Goal: Feedback & Contribution: Leave review/rating

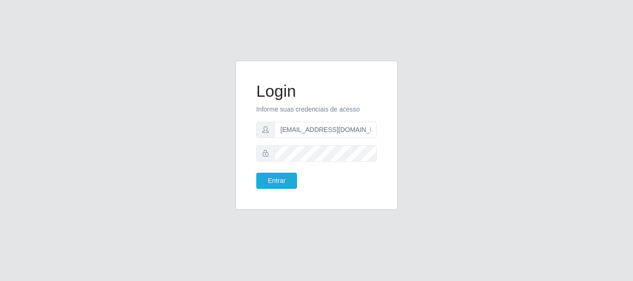
click at [256, 173] on button "Entrar" at bounding box center [276, 181] width 41 height 16
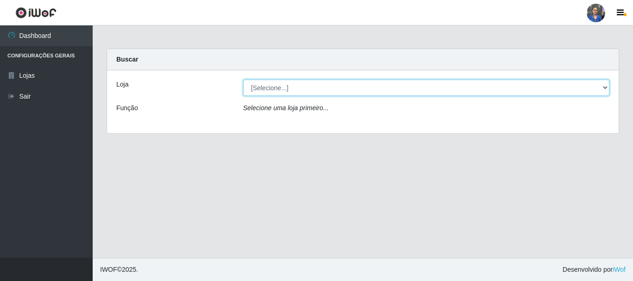
drag, startPoint x: 602, startPoint y: 88, endPoint x: 586, endPoint y: 92, distance: 16.3
click at [602, 88] on select "[Selecione...] SuperFácil Atacado - Rodoviária" at bounding box center [426, 88] width 366 height 16
select select "400"
click at [243, 80] on select "[Selecione...] SuperFácil Atacado - Rodoviária" at bounding box center [426, 88] width 366 height 16
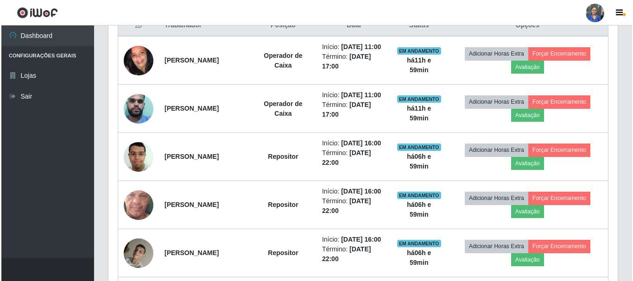
scroll to position [371, 0]
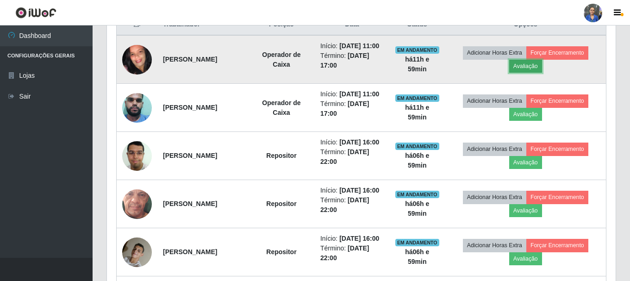
click at [535, 73] on button "Avaliação" at bounding box center [526, 66] width 33 height 13
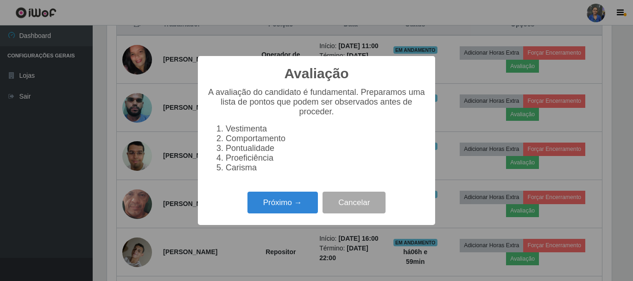
scroll to position [192, 504]
click at [285, 206] on button "Próximo →" at bounding box center [282, 203] width 70 height 22
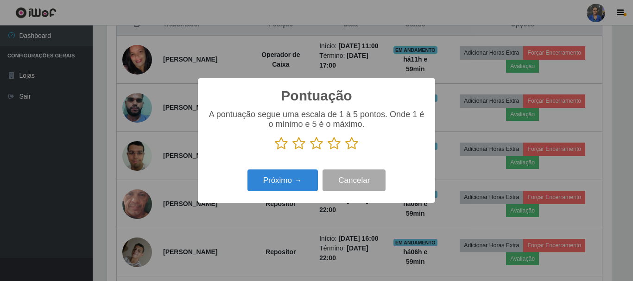
scroll to position [463043, 462731]
click at [354, 147] on icon at bounding box center [351, 144] width 13 height 14
click at [345, 151] on input "radio" at bounding box center [345, 151] width 0 height 0
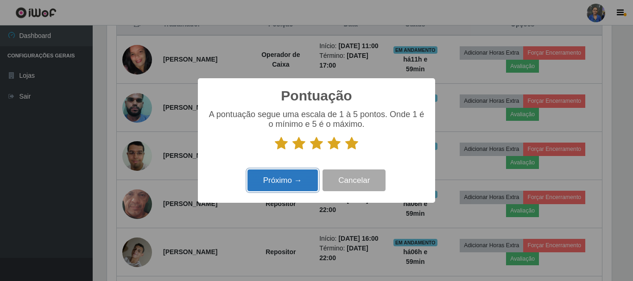
click at [290, 185] on button "Próximo →" at bounding box center [282, 181] width 70 height 22
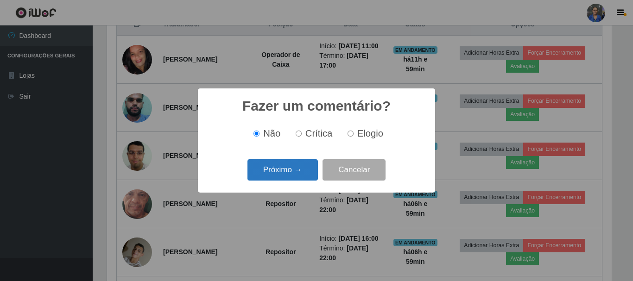
click at [280, 171] on button "Próximo →" at bounding box center [282, 170] width 70 height 22
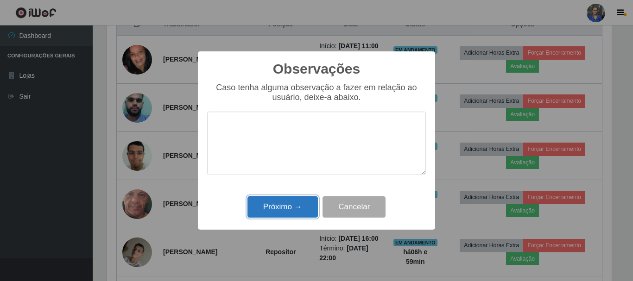
click at [293, 204] on button "Próximo →" at bounding box center [282, 207] width 70 height 22
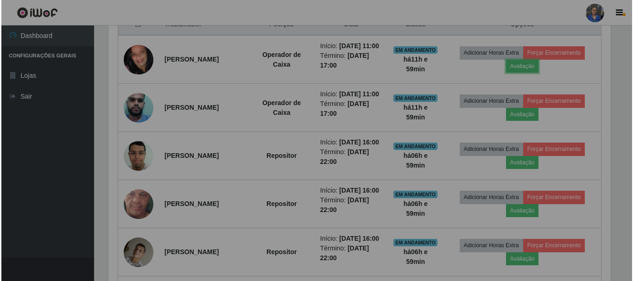
scroll to position [192, 509]
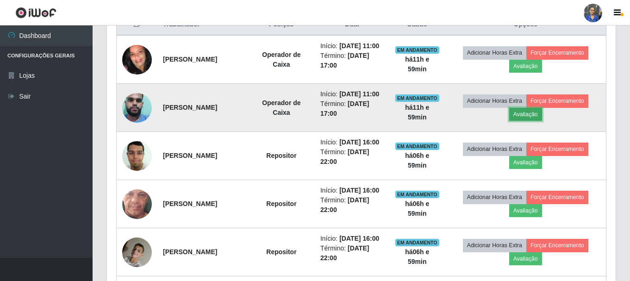
click at [535, 121] on button "Avaliação" at bounding box center [526, 114] width 33 height 13
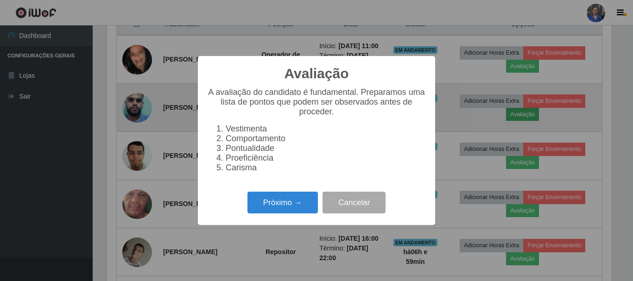
scroll to position [192, 504]
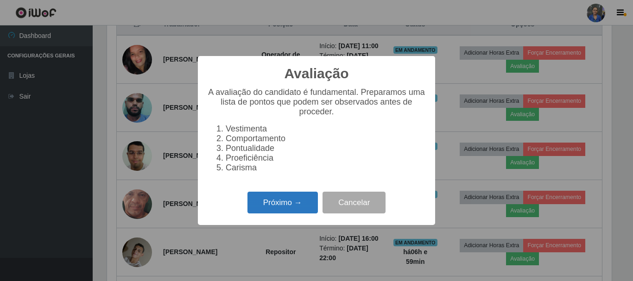
click at [268, 206] on button "Próximo →" at bounding box center [282, 203] width 70 height 22
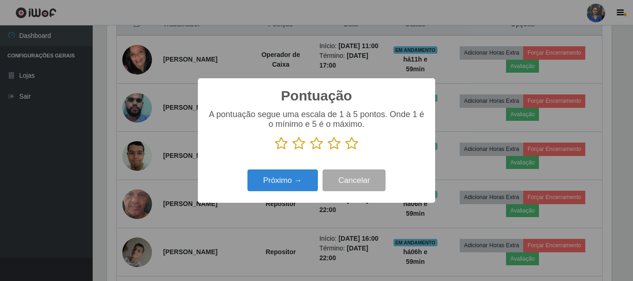
scroll to position [463043, 462731]
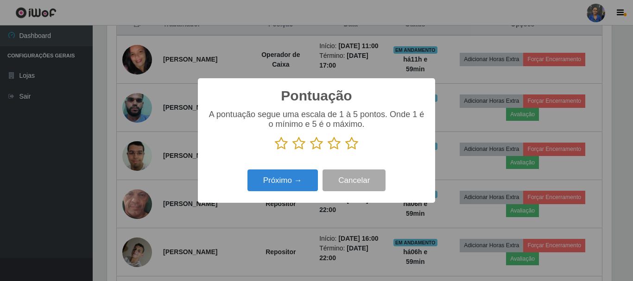
drag, startPoint x: 353, startPoint y: 145, endPoint x: 345, endPoint y: 151, distance: 9.5
click at [353, 145] on icon at bounding box center [351, 144] width 13 height 14
click at [345, 151] on input "radio" at bounding box center [345, 151] width 0 height 0
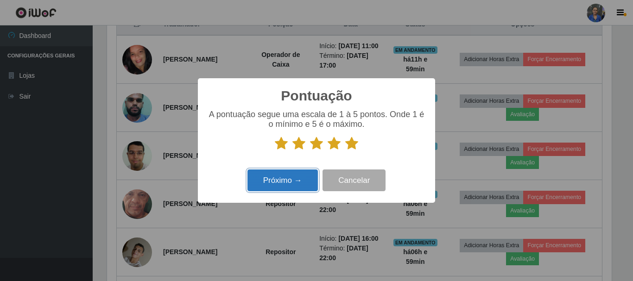
click at [282, 180] on button "Próximo →" at bounding box center [282, 181] width 70 height 22
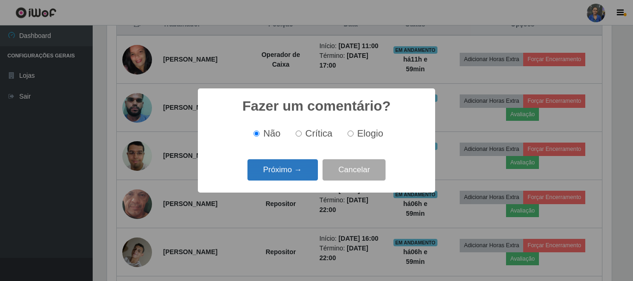
click at [292, 168] on button "Próximo →" at bounding box center [282, 170] width 70 height 22
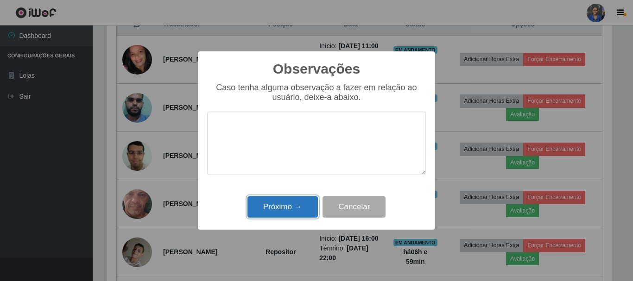
click at [277, 212] on button "Próximo →" at bounding box center [282, 207] width 70 height 22
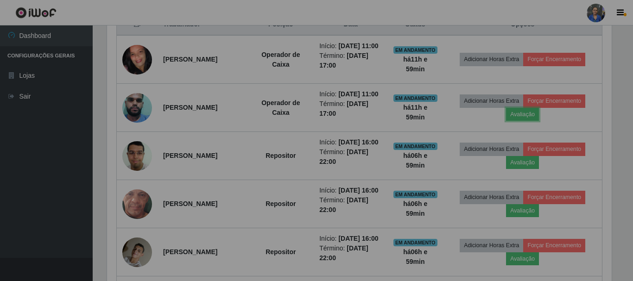
scroll to position [192, 509]
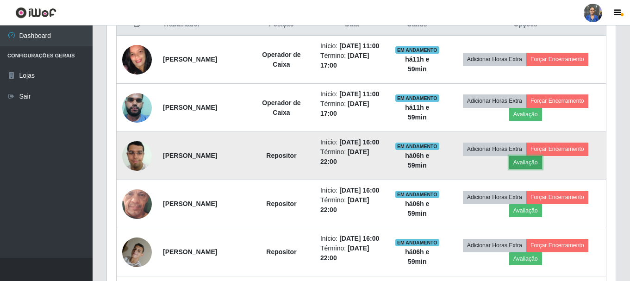
click at [533, 169] on button "Avaliação" at bounding box center [526, 162] width 33 height 13
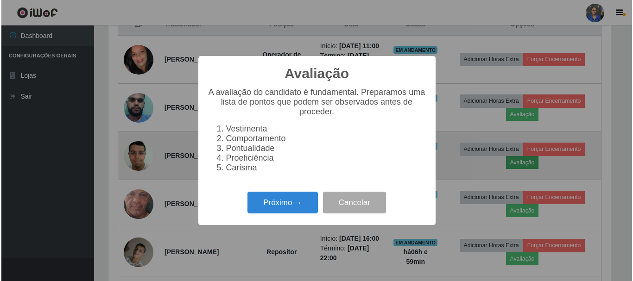
scroll to position [192, 504]
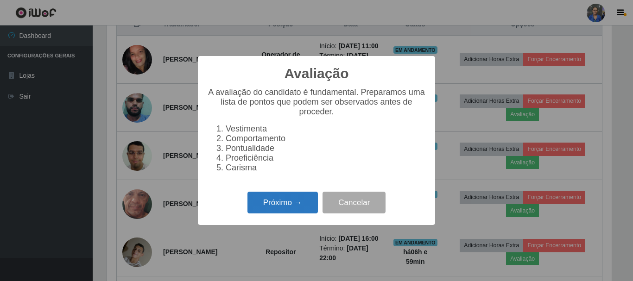
click at [295, 205] on button "Próximo →" at bounding box center [282, 203] width 70 height 22
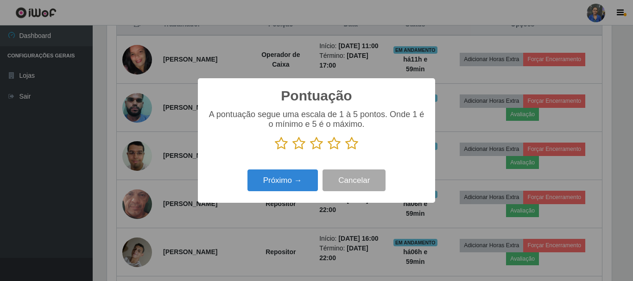
click at [352, 145] on icon at bounding box center [351, 144] width 13 height 14
click at [345, 151] on input "radio" at bounding box center [345, 151] width 0 height 0
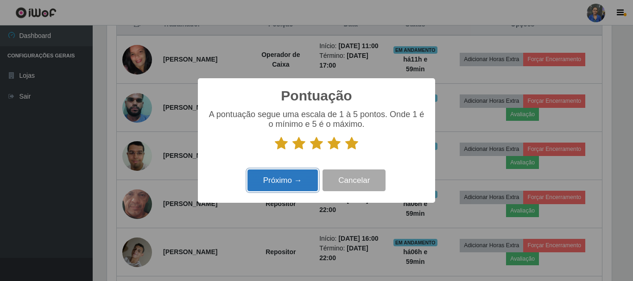
click at [278, 179] on button "Próximo →" at bounding box center [282, 181] width 70 height 22
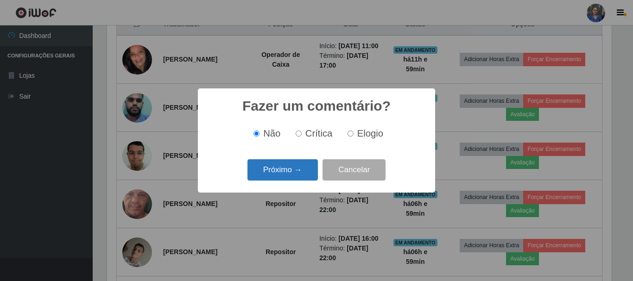
click at [295, 169] on button "Próximo →" at bounding box center [282, 170] width 70 height 22
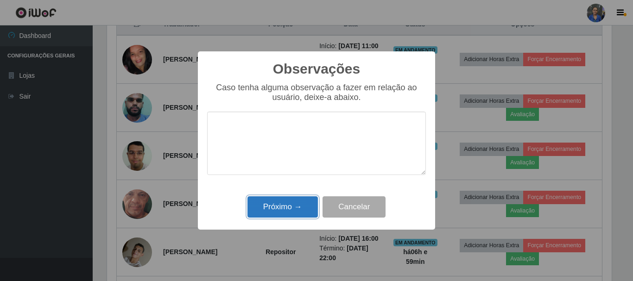
click at [295, 204] on button "Próximo →" at bounding box center [282, 207] width 70 height 22
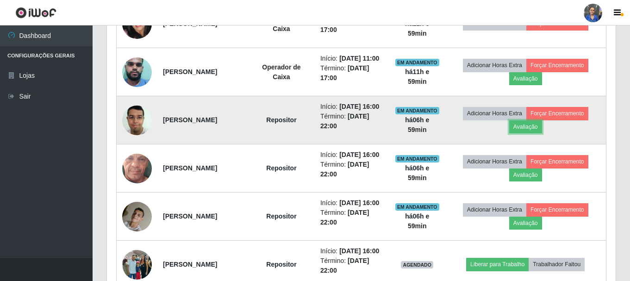
scroll to position [417, 0]
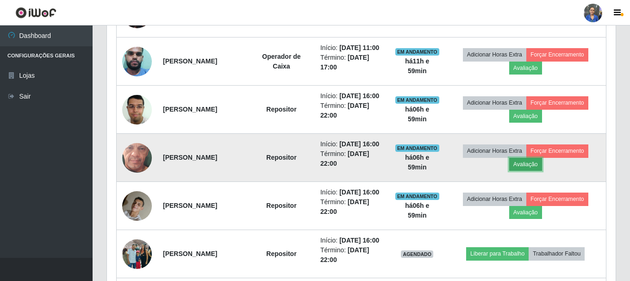
click at [540, 171] on button "Avaliação" at bounding box center [526, 164] width 33 height 13
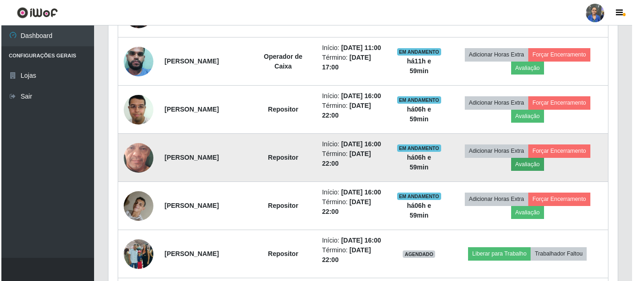
scroll to position [192, 504]
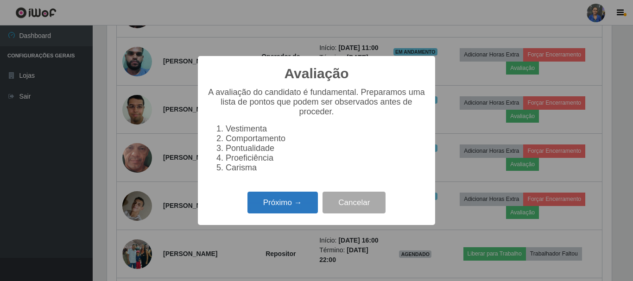
click at [273, 206] on button "Próximo →" at bounding box center [282, 203] width 70 height 22
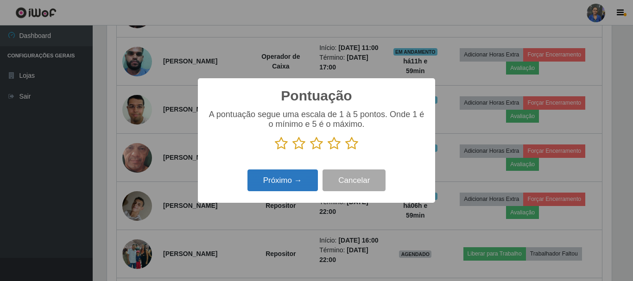
scroll to position [463043, 462731]
click at [351, 145] on icon at bounding box center [351, 144] width 13 height 14
click at [345, 151] on input "radio" at bounding box center [345, 151] width 0 height 0
click at [271, 180] on button "Próximo →" at bounding box center [282, 181] width 70 height 22
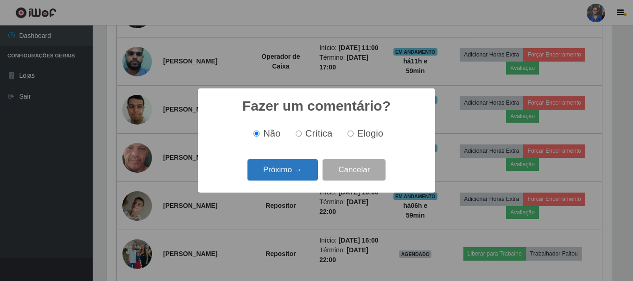
click at [296, 173] on button "Próximo →" at bounding box center [282, 170] width 70 height 22
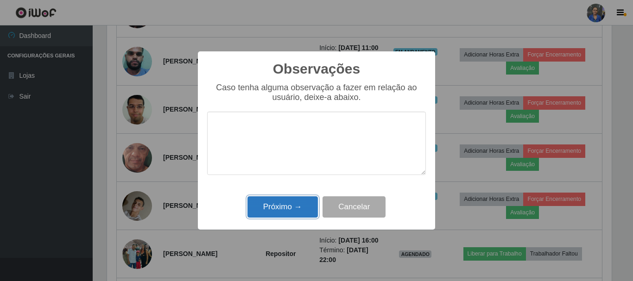
click at [300, 207] on button "Próximo →" at bounding box center [282, 207] width 70 height 22
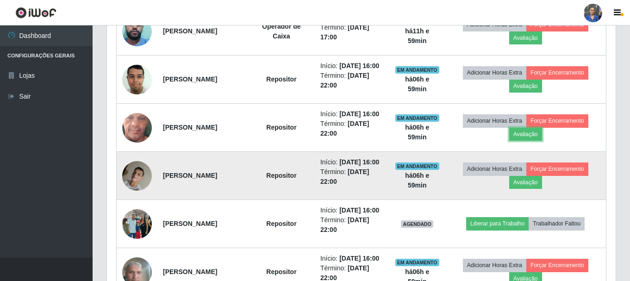
scroll to position [463, 0]
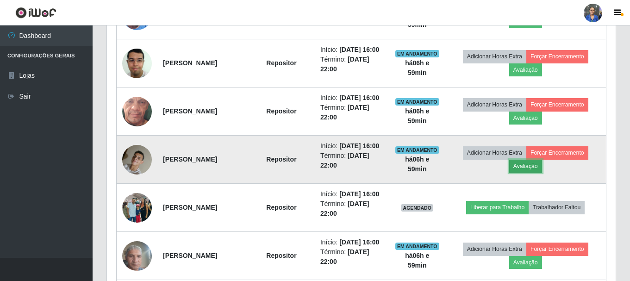
click at [537, 173] on button "Avaliação" at bounding box center [526, 166] width 33 height 13
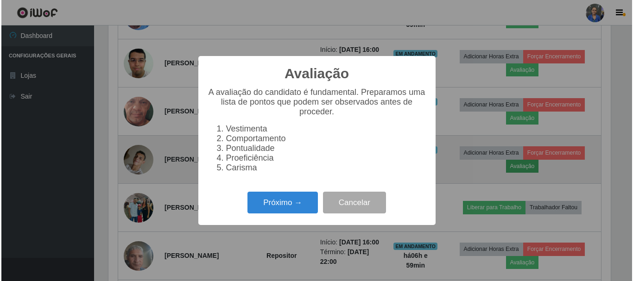
scroll to position [192, 504]
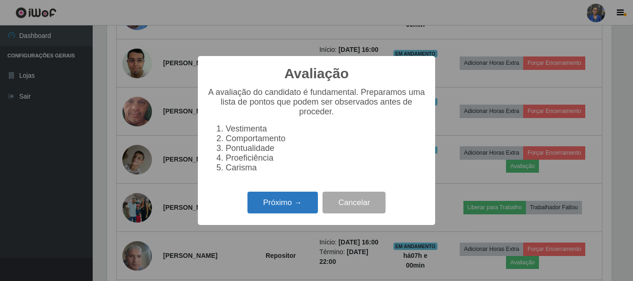
click at [299, 204] on button "Próximo →" at bounding box center [282, 203] width 70 height 22
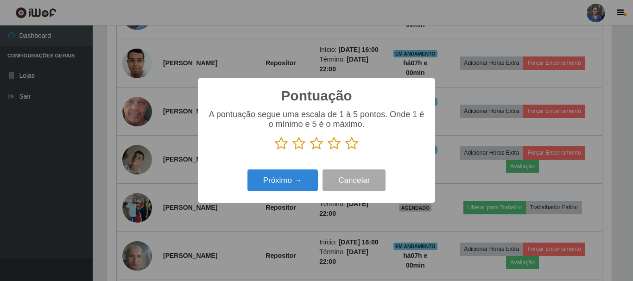
click at [352, 145] on icon at bounding box center [351, 144] width 13 height 14
click at [345, 151] on input "radio" at bounding box center [345, 151] width 0 height 0
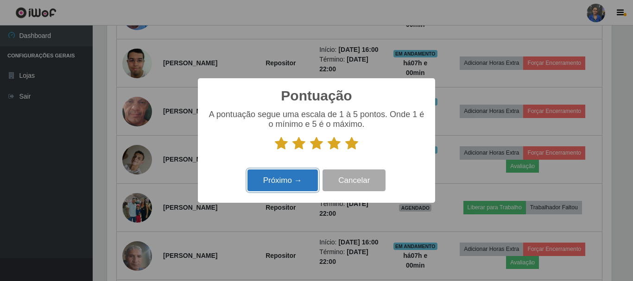
click at [290, 178] on button "Próximo →" at bounding box center [282, 181] width 70 height 22
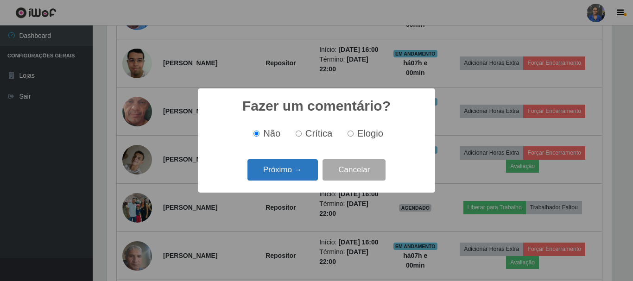
click at [277, 171] on button "Próximo →" at bounding box center [282, 170] width 70 height 22
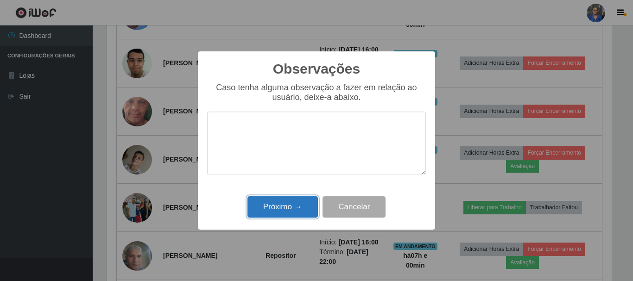
click at [300, 209] on button "Próximo →" at bounding box center [282, 207] width 70 height 22
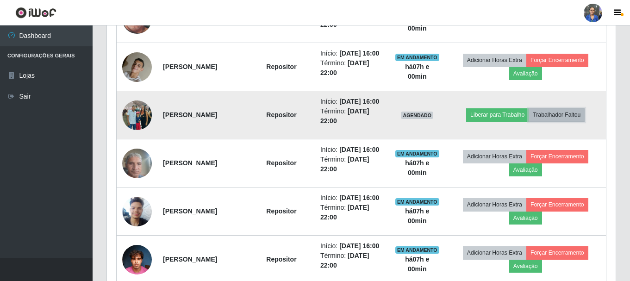
click at [555, 121] on button "Trabalhador Faltou" at bounding box center [557, 114] width 56 height 13
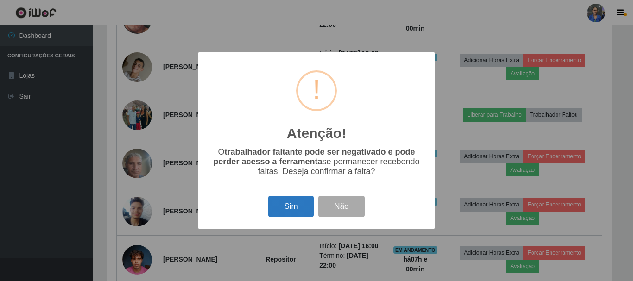
click at [290, 208] on button "Sim" at bounding box center [290, 207] width 45 height 22
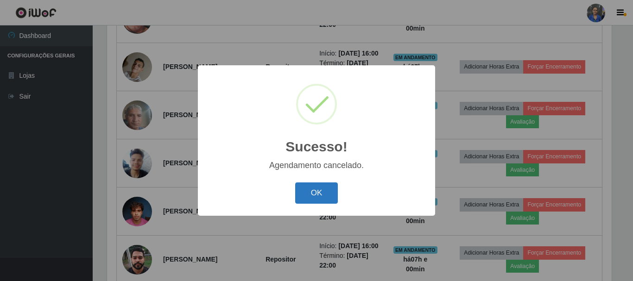
click at [311, 189] on button "OK" at bounding box center [316, 194] width 43 height 22
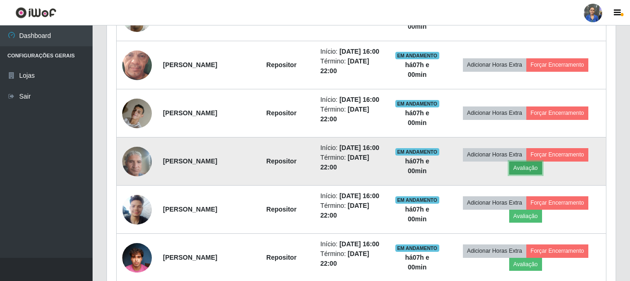
click at [535, 175] on button "Avaliação" at bounding box center [526, 168] width 33 height 13
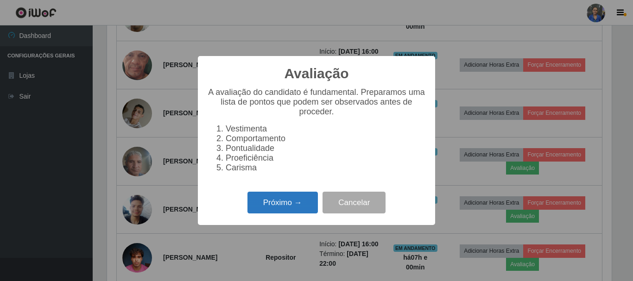
click at [285, 210] on button "Próximo →" at bounding box center [282, 203] width 70 height 22
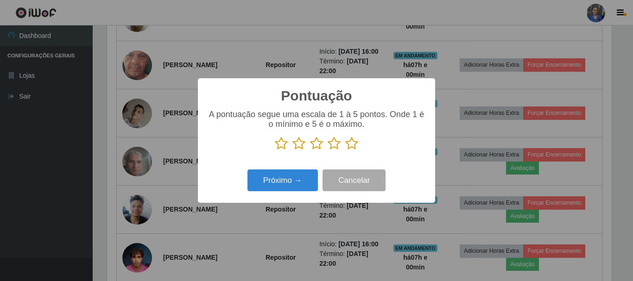
click at [353, 143] on icon at bounding box center [351, 144] width 13 height 14
click at [345, 151] on input "radio" at bounding box center [345, 151] width 0 height 0
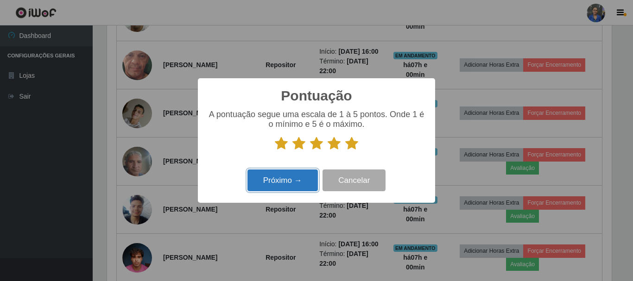
click at [272, 179] on button "Próximo →" at bounding box center [282, 181] width 70 height 22
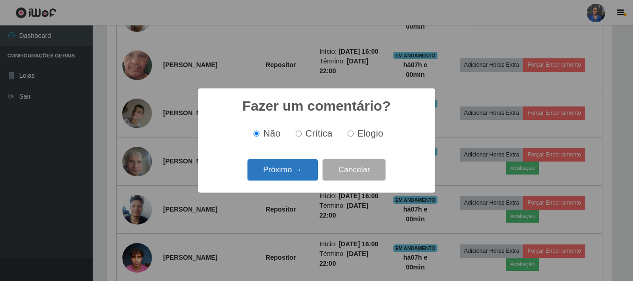
click at [307, 169] on button "Próximo →" at bounding box center [282, 170] width 70 height 22
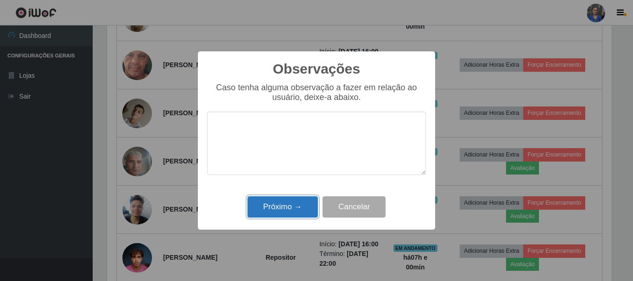
click at [289, 207] on button "Próximo →" at bounding box center [282, 207] width 70 height 22
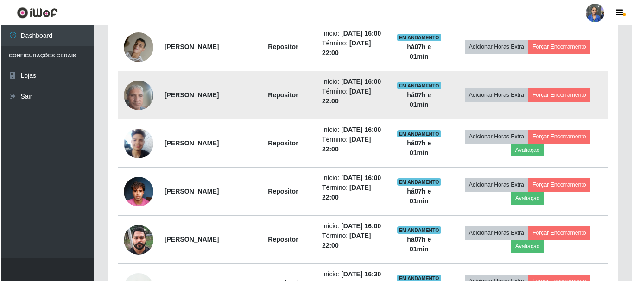
scroll to position [602, 0]
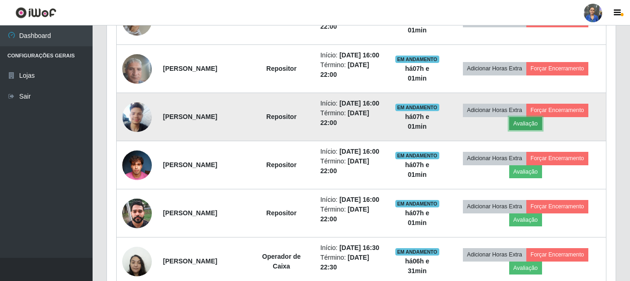
click at [533, 130] on button "Avaliação" at bounding box center [526, 123] width 33 height 13
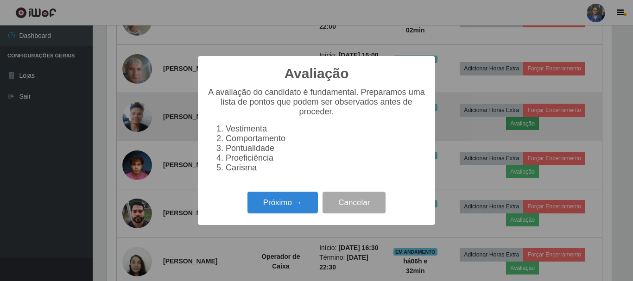
scroll to position [192, 504]
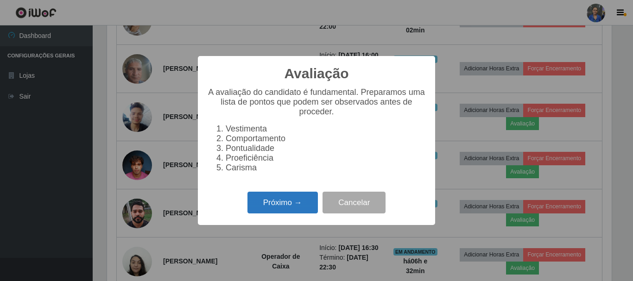
click at [276, 206] on button "Próximo →" at bounding box center [282, 203] width 70 height 22
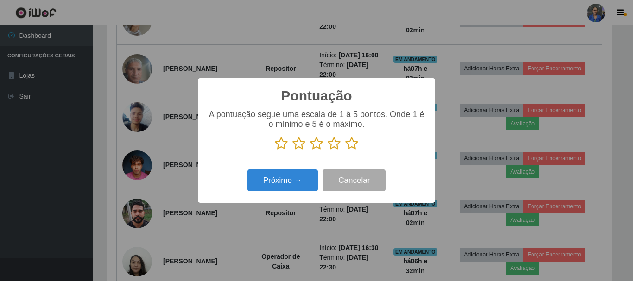
click at [351, 144] on icon at bounding box center [351, 144] width 13 height 14
click at [345, 151] on input "radio" at bounding box center [345, 151] width 0 height 0
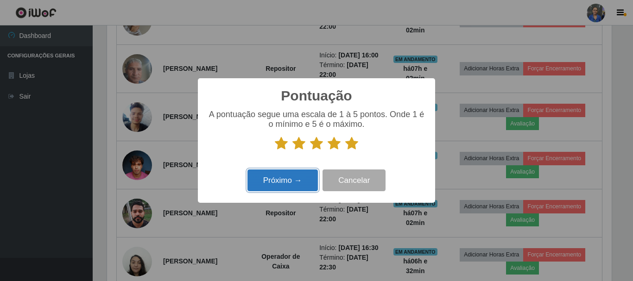
click at [277, 179] on button "Próximo →" at bounding box center [282, 181] width 70 height 22
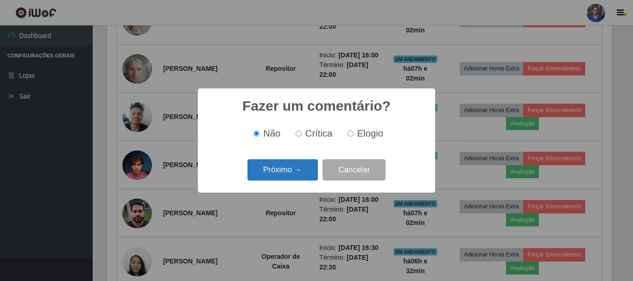
click at [296, 170] on button "Próximo →" at bounding box center [282, 170] width 70 height 22
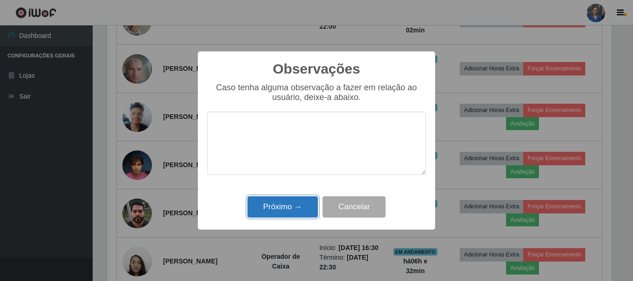
click at [270, 204] on button "Próximo →" at bounding box center [282, 207] width 70 height 22
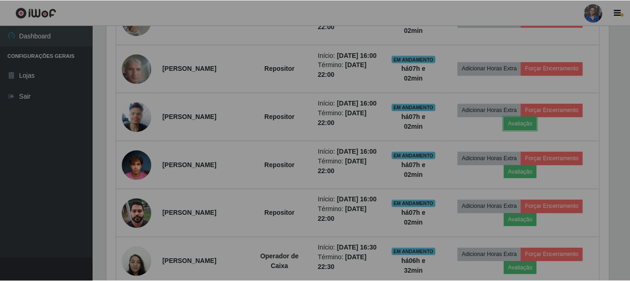
scroll to position [192, 509]
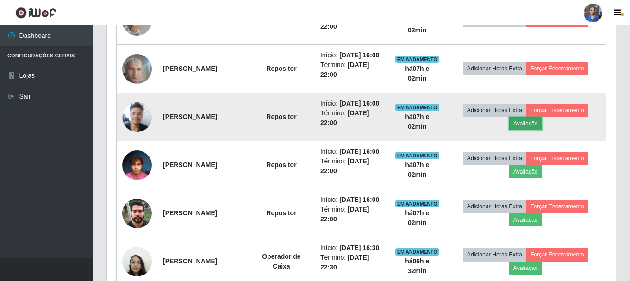
click at [535, 130] on button "Avaliação" at bounding box center [526, 123] width 33 height 13
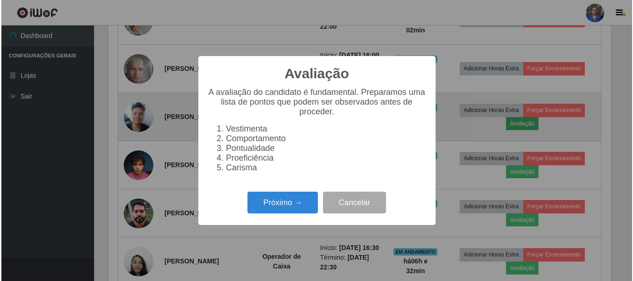
scroll to position [192, 504]
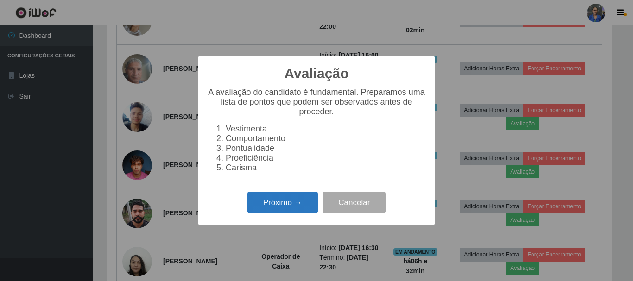
click at [258, 206] on button "Próximo →" at bounding box center [282, 203] width 70 height 22
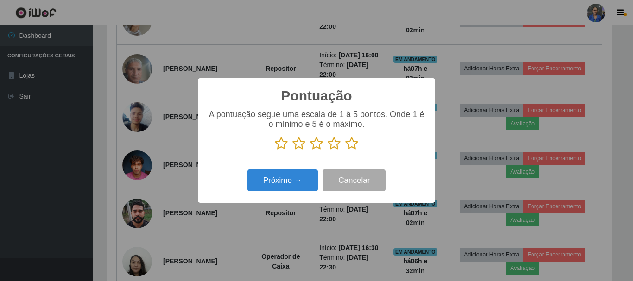
scroll to position [463043, 462731]
click at [350, 145] on icon at bounding box center [351, 144] width 13 height 14
click at [345, 151] on input "radio" at bounding box center [345, 151] width 0 height 0
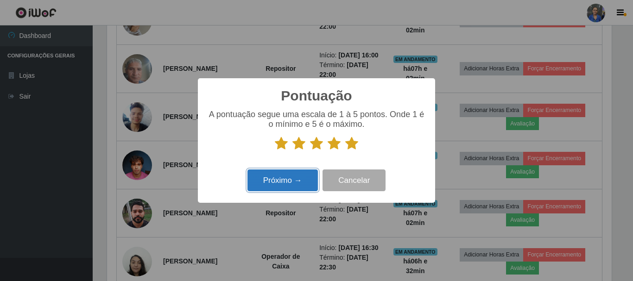
click at [287, 183] on button "Próximo →" at bounding box center [282, 181] width 70 height 22
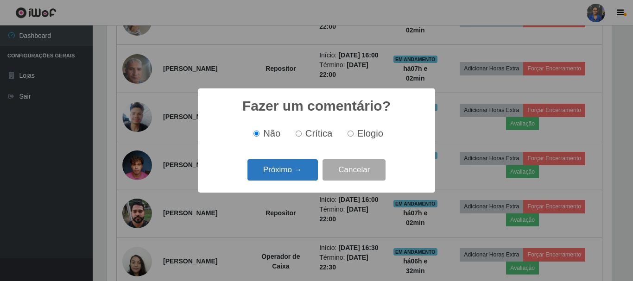
click at [299, 163] on button "Próximo →" at bounding box center [282, 170] width 70 height 22
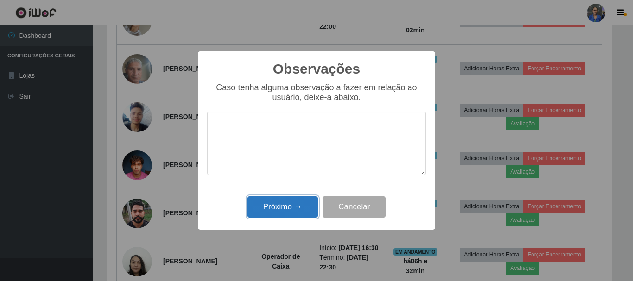
click at [282, 203] on button "Próximo →" at bounding box center [282, 207] width 70 height 22
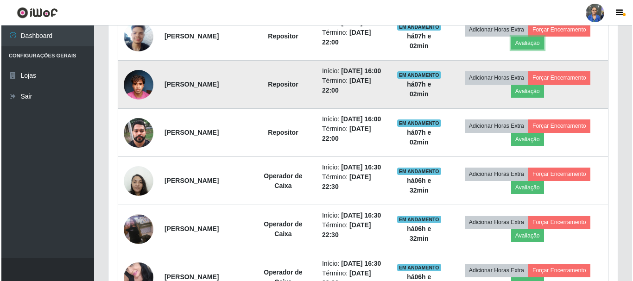
scroll to position [695, 0]
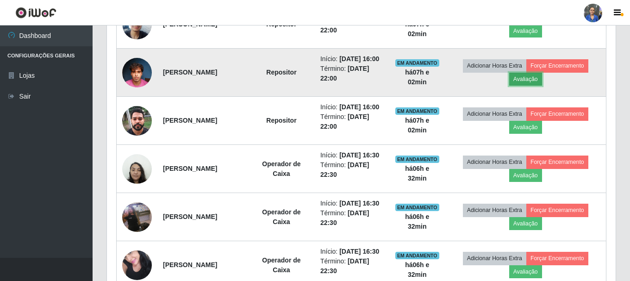
click at [542, 86] on button "Avaliação" at bounding box center [526, 79] width 33 height 13
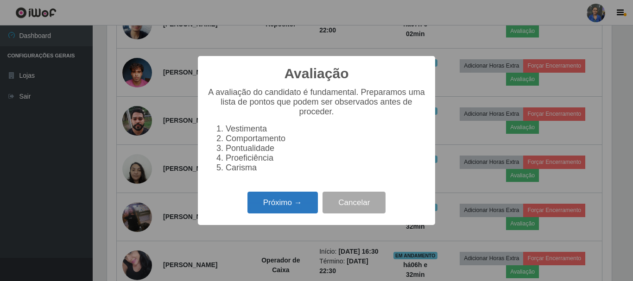
click at [272, 208] on button "Próximo →" at bounding box center [282, 203] width 70 height 22
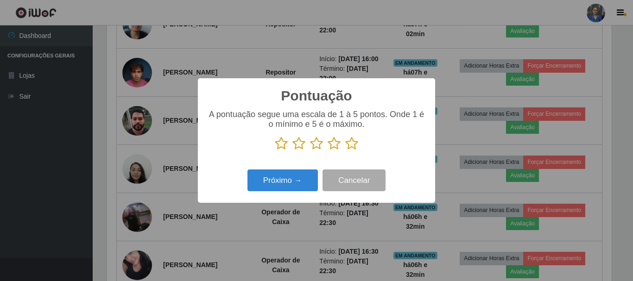
click at [350, 145] on icon at bounding box center [351, 144] width 13 height 14
click at [345, 151] on input "radio" at bounding box center [345, 151] width 0 height 0
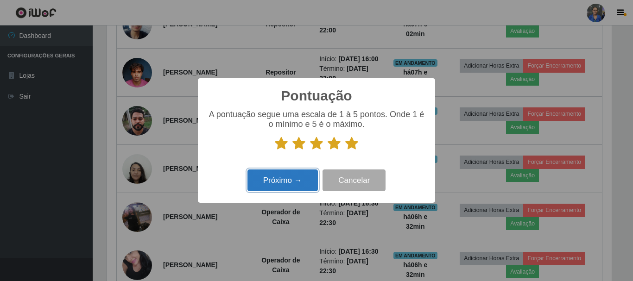
click at [268, 184] on button "Próximo →" at bounding box center [282, 181] width 70 height 22
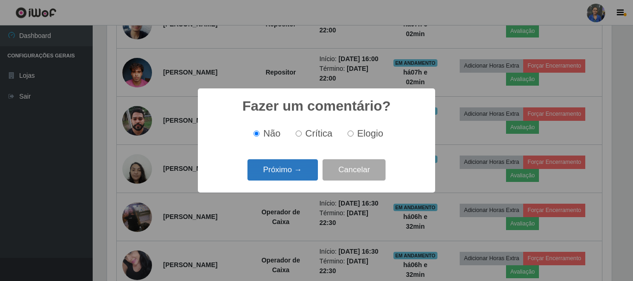
click at [306, 170] on button "Próximo →" at bounding box center [282, 170] width 70 height 22
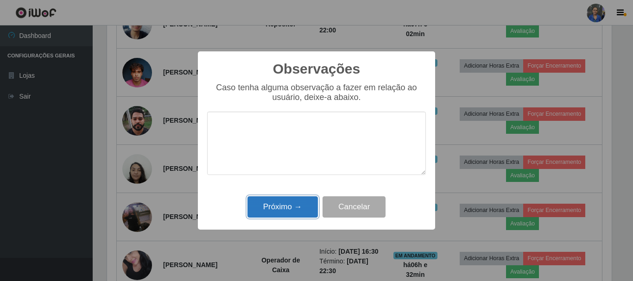
click at [272, 211] on button "Próximo →" at bounding box center [282, 207] width 70 height 22
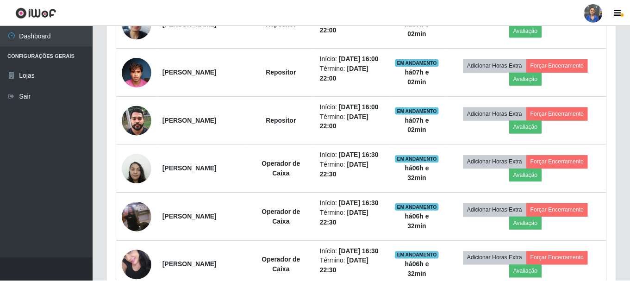
scroll to position [192, 509]
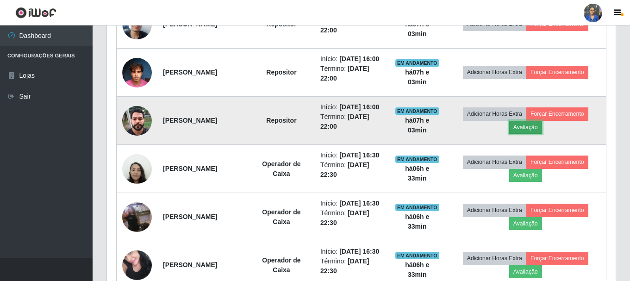
click at [533, 134] on button "Avaliação" at bounding box center [526, 127] width 33 height 13
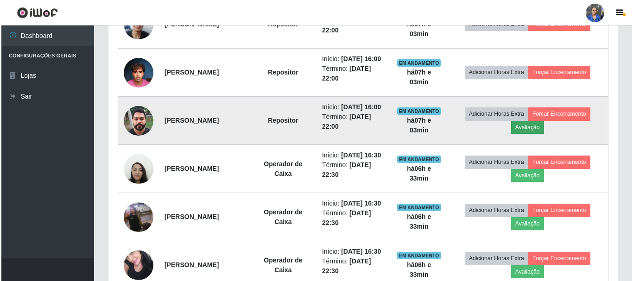
scroll to position [192, 504]
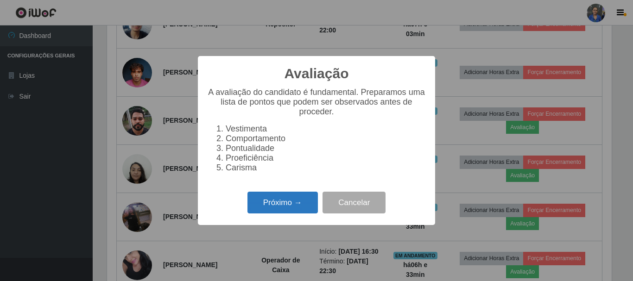
click at [280, 214] on button "Próximo →" at bounding box center [282, 203] width 70 height 22
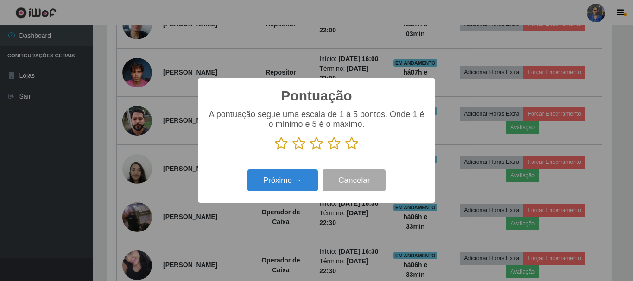
scroll to position [463043, 462731]
click at [351, 143] on icon at bounding box center [351, 144] width 13 height 14
click at [345, 151] on input "radio" at bounding box center [345, 151] width 0 height 0
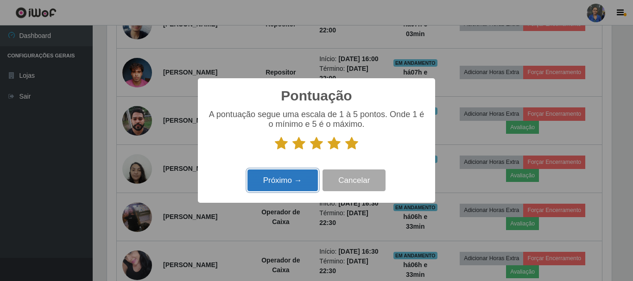
click at [270, 178] on button "Próximo →" at bounding box center [282, 181] width 70 height 22
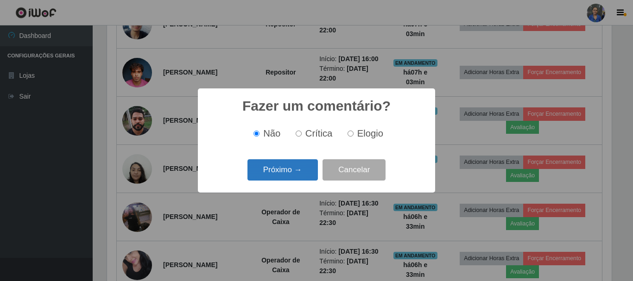
click at [297, 169] on button "Próximo →" at bounding box center [282, 170] width 70 height 22
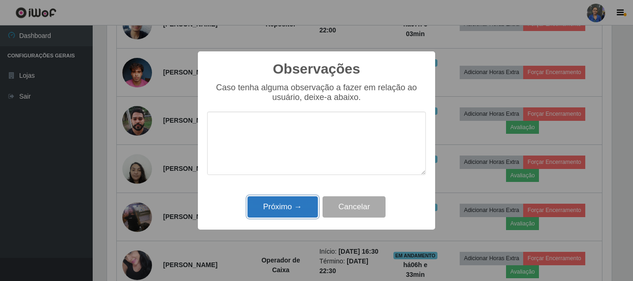
click at [269, 213] on button "Próximo →" at bounding box center [282, 207] width 70 height 22
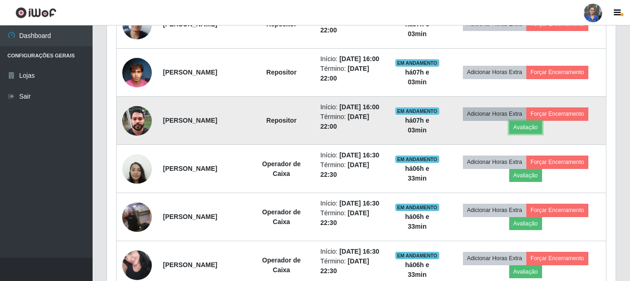
scroll to position [741, 0]
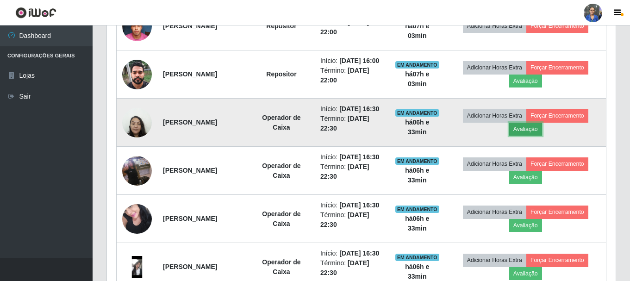
click at [537, 136] on button "Avaliação" at bounding box center [526, 129] width 33 height 13
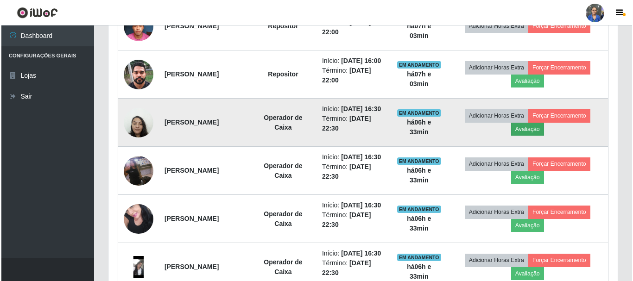
scroll to position [192, 504]
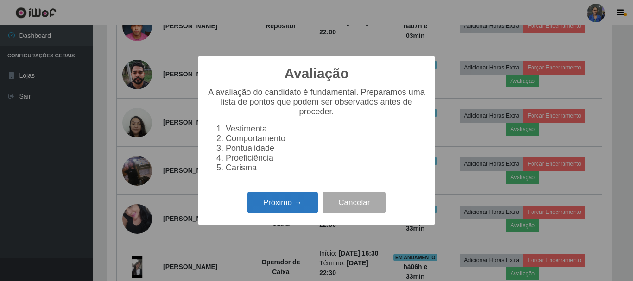
click at [298, 205] on button "Próximo →" at bounding box center [282, 203] width 70 height 22
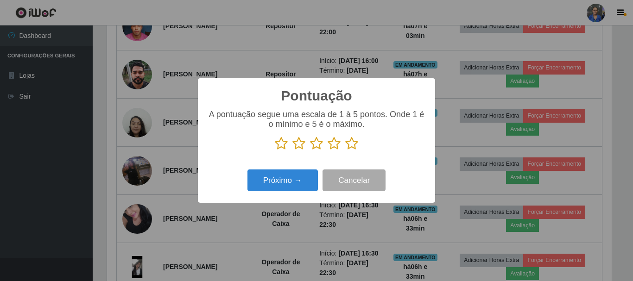
click at [357, 143] on icon at bounding box center [351, 144] width 13 height 14
click at [345, 151] on input "radio" at bounding box center [345, 151] width 0 height 0
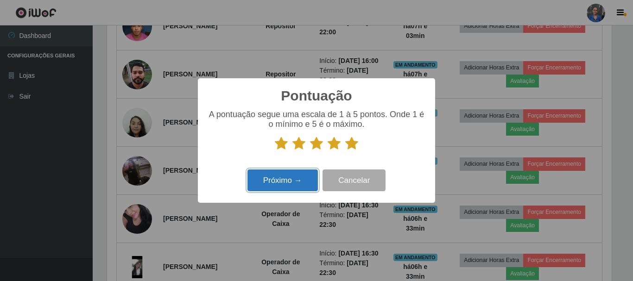
click at [277, 175] on button "Próximo →" at bounding box center [282, 181] width 70 height 22
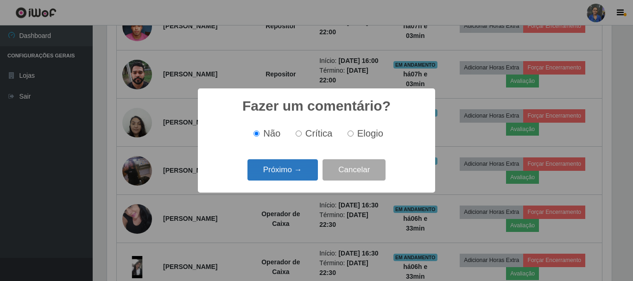
click at [290, 167] on button "Próximo →" at bounding box center [282, 170] width 70 height 22
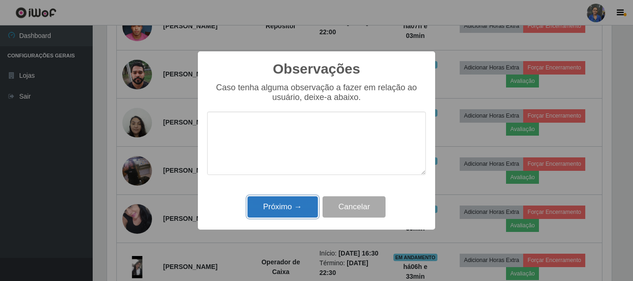
click at [275, 202] on button "Próximo →" at bounding box center [282, 207] width 70 height 22
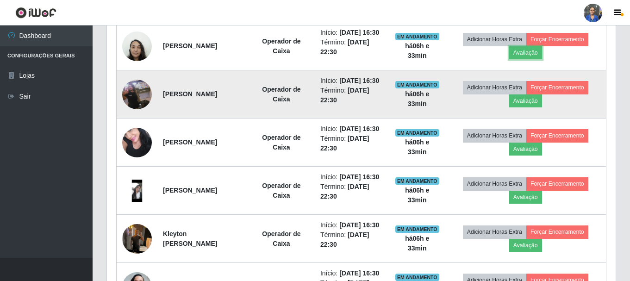
scroll to position [834, 0]
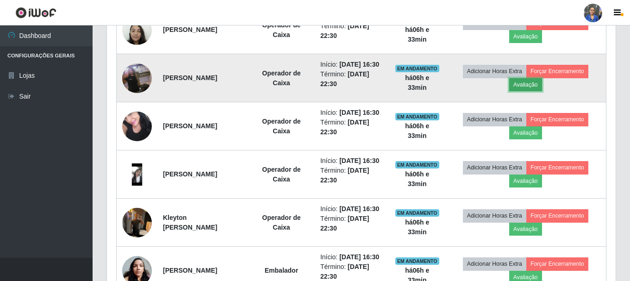
click at [534, 91] on button "Avaliação" at bounding box center [526, 84] width 33 height 13
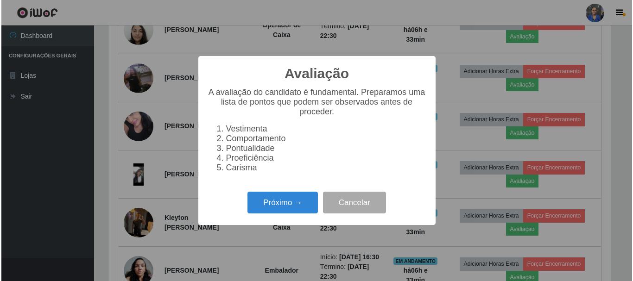
scroll to position [192, 504]
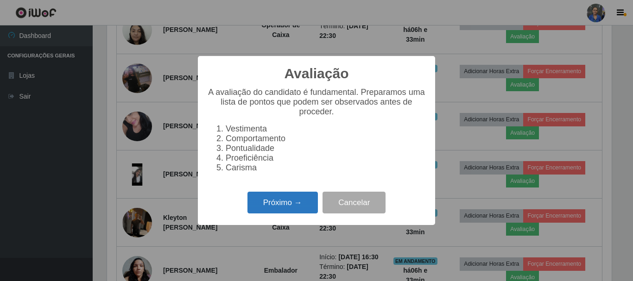
click at [266, 208] on button "Próximo →" at bounding box center [282, 203] width 70 height 22
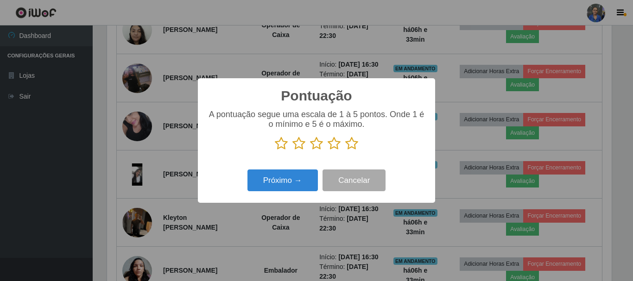
scroll to position [463043, 462731]
click at [350, 145] on icon at bounding box center [351, 144] width 13 height 14
click at [345, 151] on input "radio" at bounding box center [345, 151] width 0 height 0
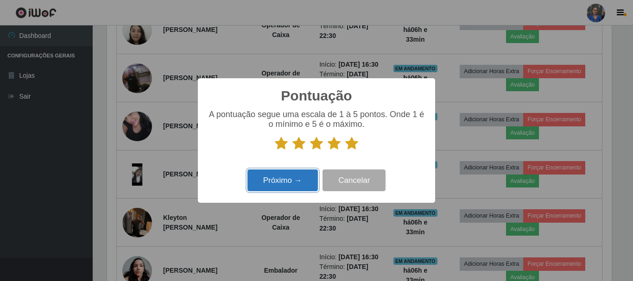
click at [281, 185] on button "Próximo →" at bounding box center [282, 181] width 70 height 22
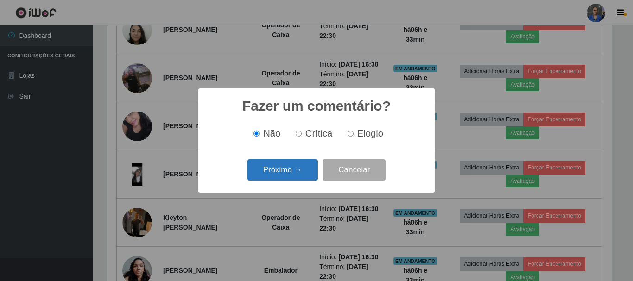
click at [284, 173] on button "Próximo →" at bounding box center [282, 170] width 70 height 22
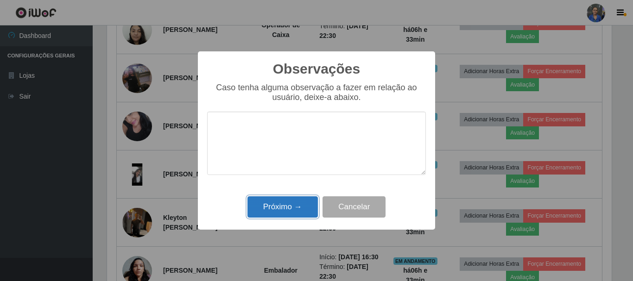
click at [262, 208] on button "Próximo →" at bounding box center [282, 207] width 70 height 22
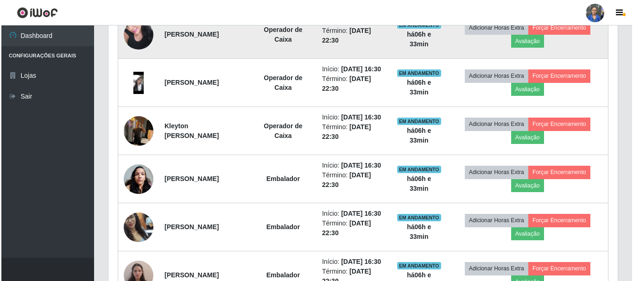
scroll to position [926, 0]
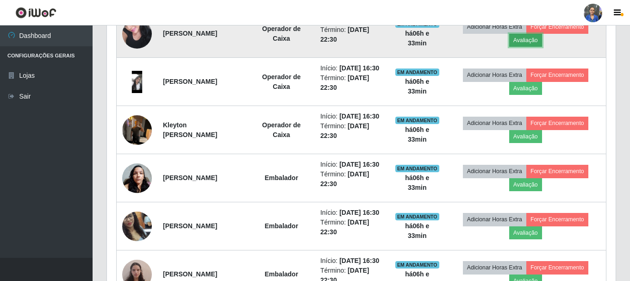
click at [529, 47] on button "Avaliação" at bounding box center [526, 40] width 33 height 13
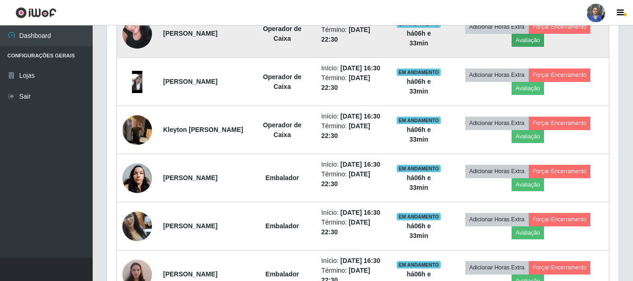
scroll to position [192, 504]
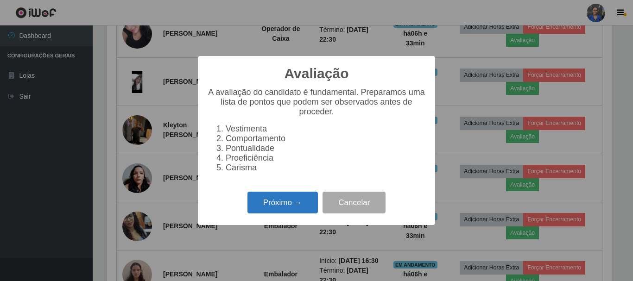
click at [261, 204] on button "Próximo →" at bounding box center [282, 203] width 70 height 22
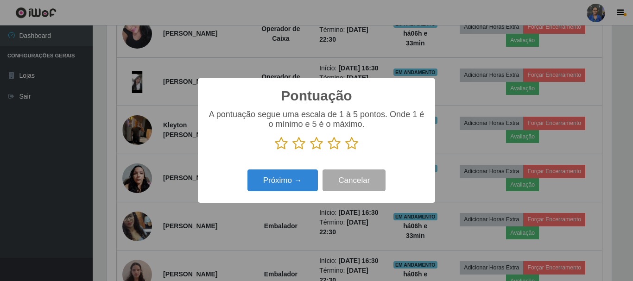
scroll to position [463043, 462731]
click at [349, 142] on icon at bounding box center [351, 144] width 13 height 14
click at [345, 151] on input "radio" at bounding box center [345, 151] width 0 height 0
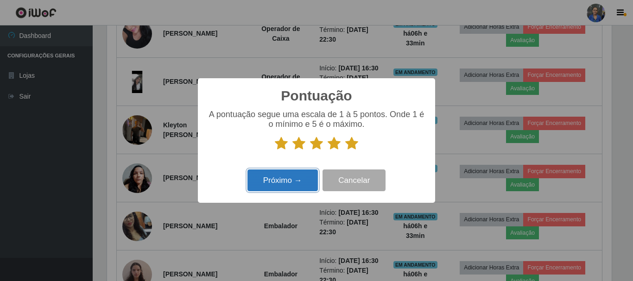
click at [279, 179] on button "Próximo →" at bounding box center [282, 181] width 70 height 22
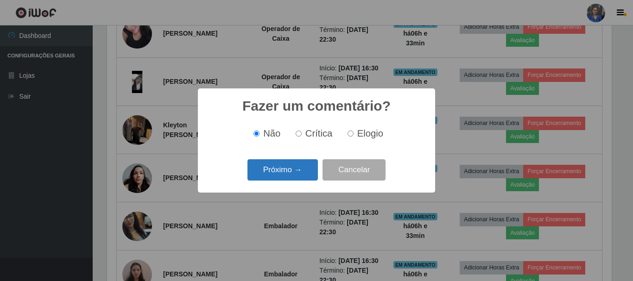
click at [300, 167] on button "Próximo →" at bounding box center [282, 170] width 70 height 22
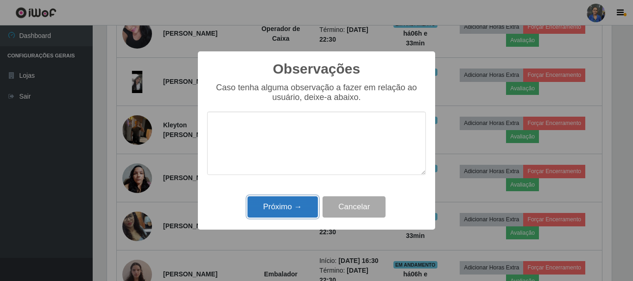
click at [276, 207] on button "Próximo →" at bounding box center [282, 207] width 70 height 22
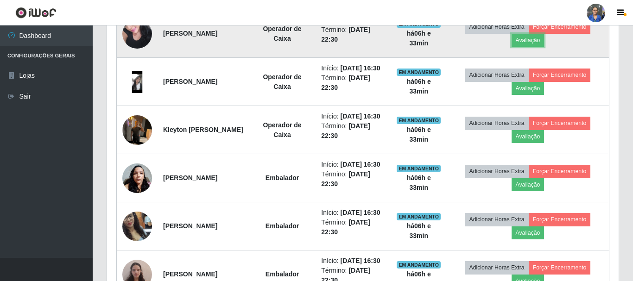
scroll to position [192, 509]
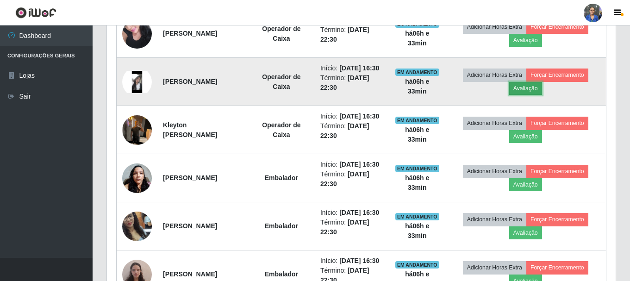
click at [534, 95] on button "Avaliação" at bounding box center [526, 88] width 33 height 13
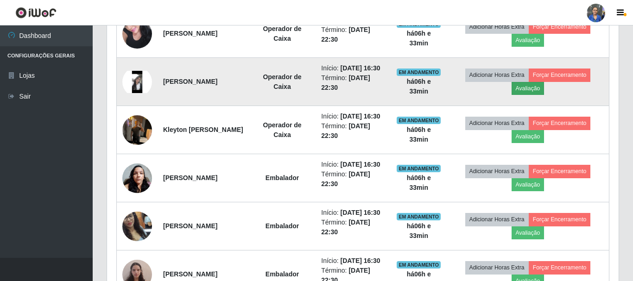
scroll to position [192, 504]
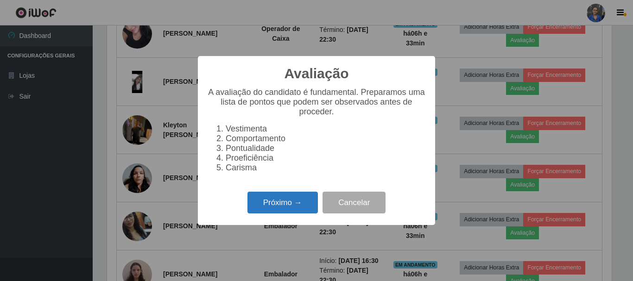
click at [299, 209] on button "Próximo →" at bounding box center [282, 203] width 70 height 22
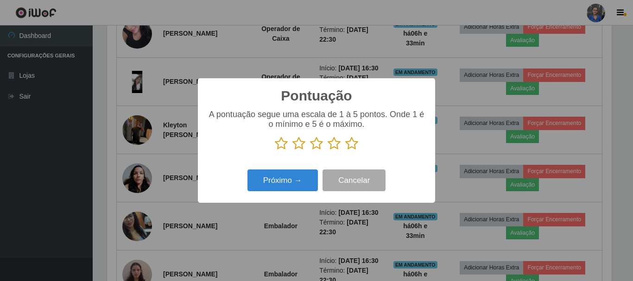
click at [354, 140] on icon at bounding box center [351, 144] width 13 height 14
click at [345, 151] on input "radio" at bounding box center [345, 151] width 0 height 0
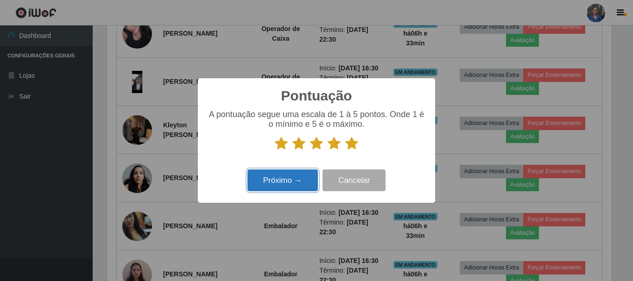
click at [271, 185] on button "Próximo →" at bounding box center [282, 181] width 70 height 22
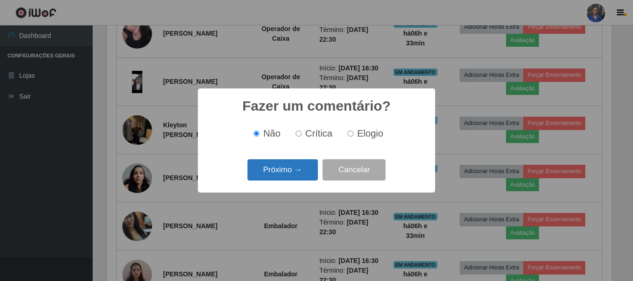
click at [284, 170] on button "Próximo →" at bounding box center [282, 170] width 70 height 22
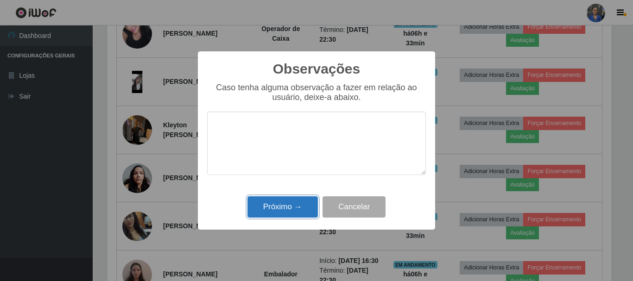
click at [280, 206] on button "Próximo →" at bounding box center [282, 207] width 70 height 22
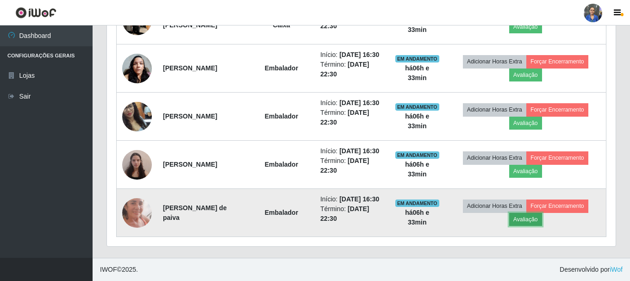
click at [535, 217] on button "Avaliação" at bounding box center [526, 219] width 33 height 13
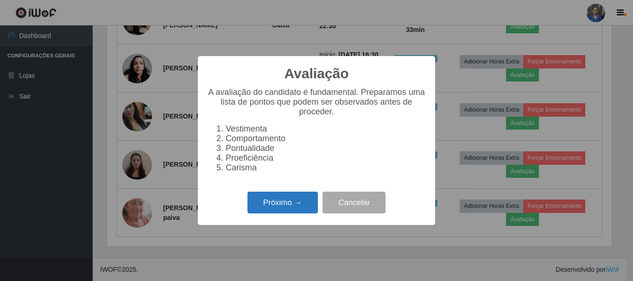
click at [283, 202] on button "Próximo →" at bounding box center [282, 203] width 70 height 22
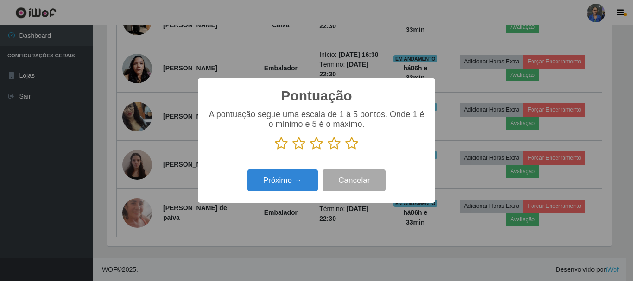
click at [354, 144] on icon at bounding box center [351, 144] width 13 height 14
click at [345, 151] on input "radio" at bounding box center [345, 151] width 0 height 0
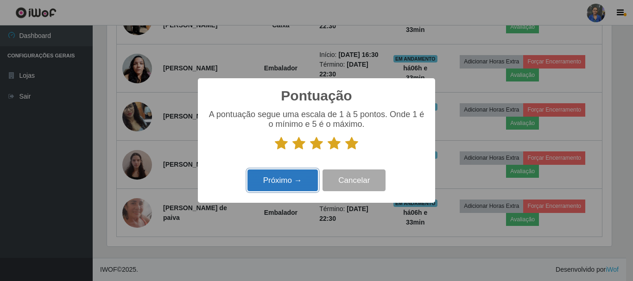
click at [289, 180] on button "Próximo →" at bounding box center [282, 181] width 70 height 22
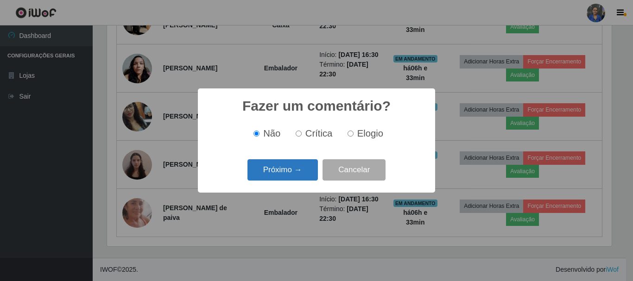
click at [287, 176] on button "Próximo →" at bounding box center [282, 170] width 70 height 22
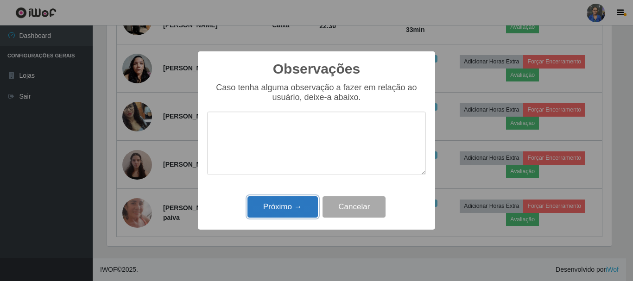
click at [258, 205] on button "Próximo →" at bounding box center [282, 207] width 70 height 22
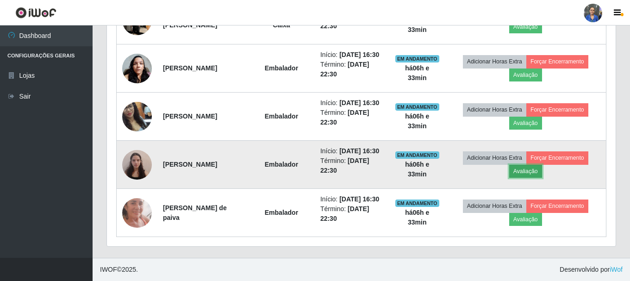
click at [540, 165] on button "Avaliação" at bounding box center [526, 171] width 33 height 13
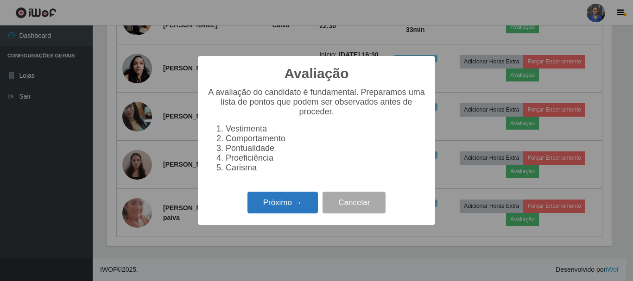
click at [269, 209] on button "Próximo →" at bounding box center [282, 203] width 70 height 22
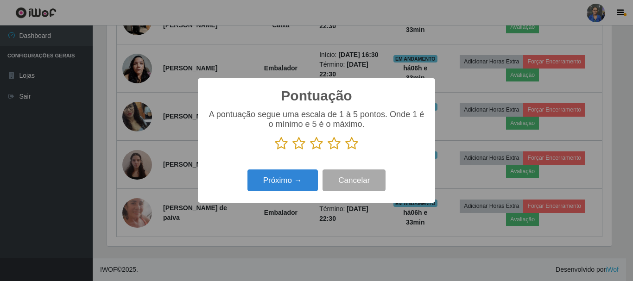
click at [351, 145] on icon at bounding box center [351, 144] width 13 height 14
click at [345, 151] on input "radio" at bounding box center [345, 151] width 0 height 0
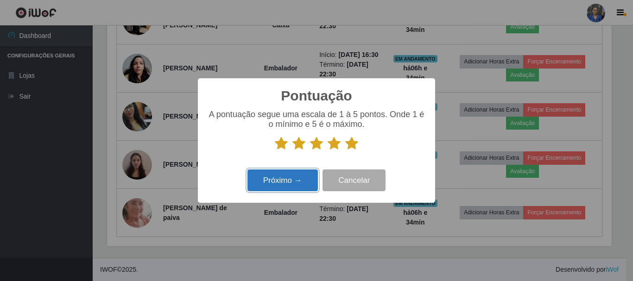
click at [288, 176] on button "Próximo →" at bounding box center [282, 181] width 70 height 22
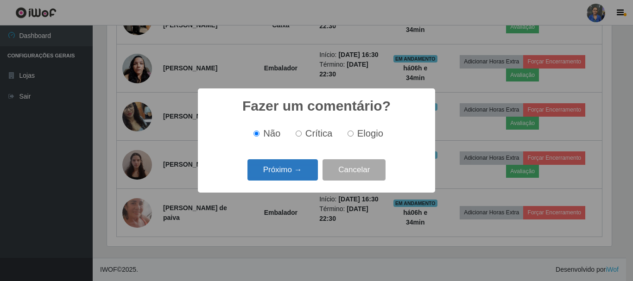
click at [299, 167] on button "Próximo →" at bounding box center [282, 170] width 70 height 22
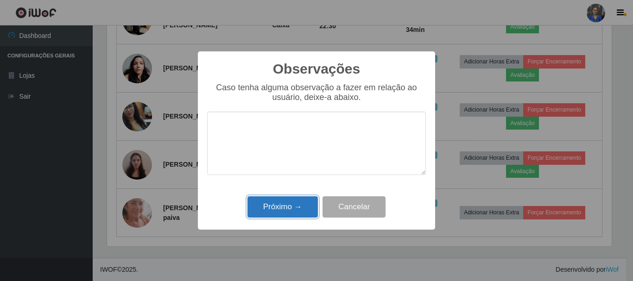
click at [285, 200] on button "Próximo →" at bounding box center [282, 207] width 70 height 22
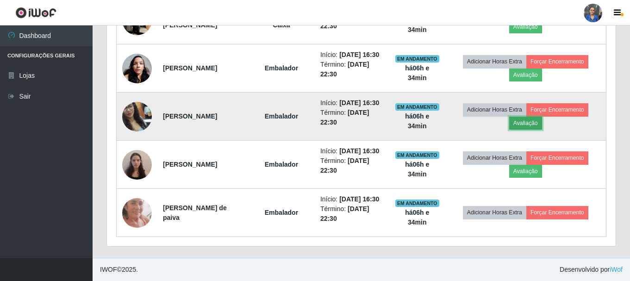
click at [539, 117] on button "Avaliação" at bounding box center [526, 123] width 33 height 13
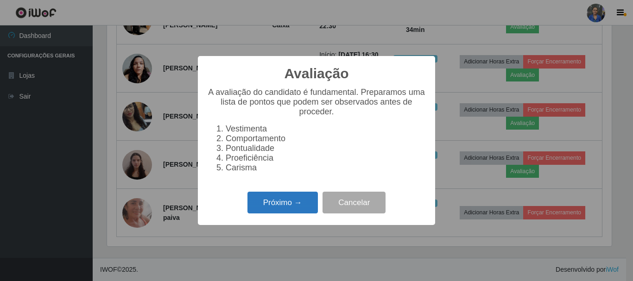
click at [300, 206] on button "Próximo →" at bounding box center [282, 203] width 70 height 22
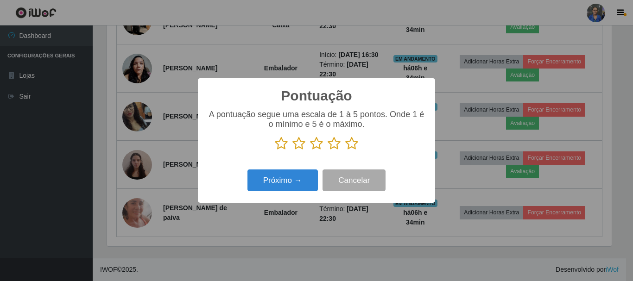
click at [351, 144] on icon at bounding box center [351, 144] width 13 height 14
click at [345, 151] on input "radio" at bounding box center [345, 151] width 0 height 0
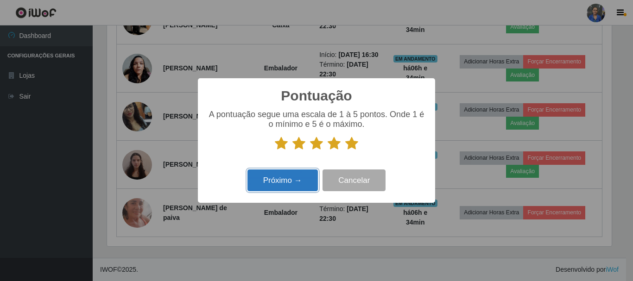
click at [276, 183] on button "Próximo →" at bounding box center [282, 181] width 70 height 22
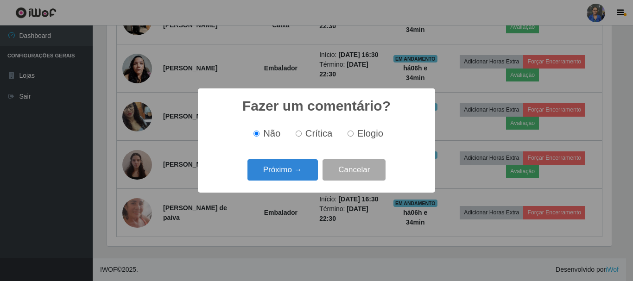
click at [307, 159] on div "Próximo → Cancelar" at bounding box center [316, 170] width 219 height 26
click at [303, 166] on button "Próximo →" at bounding box center [282, 170] width 70 height 22
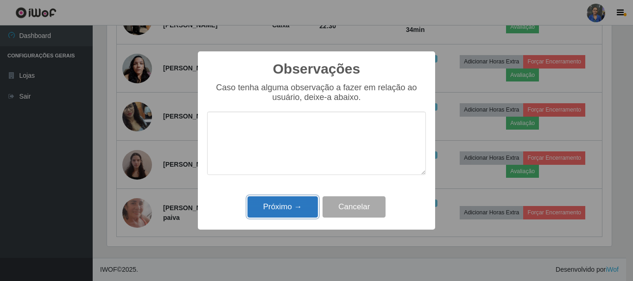
click at [287, 203] on button "Próximo →" at bounding box center [282, 207] width 70 height 22
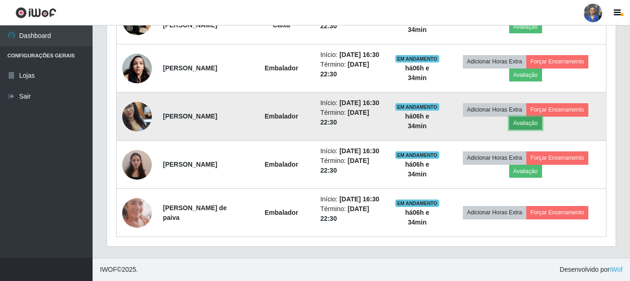
click at [532, 130] on button "Avaliação" at bounding box center [526, 123] width 33 height 13
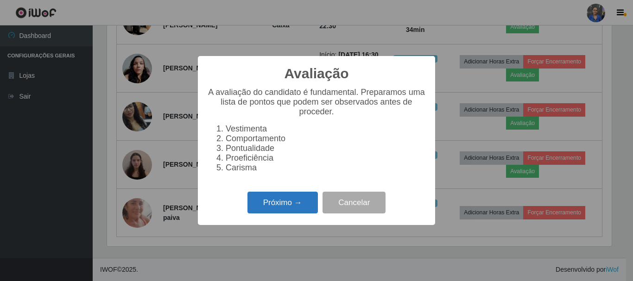
click at [277, 208] on button "Próximo →" at bounding box center [282, 203] width 70 height 22
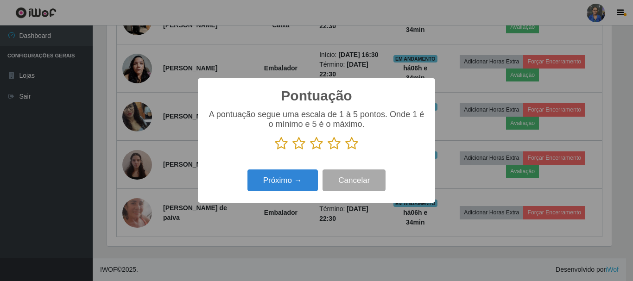
click at [350, 141] on icon at bounding box center [351, 144] width 13 height 14
click at [345, 151] on input "radio" at bounding box center [345, 151] width 0 height 0
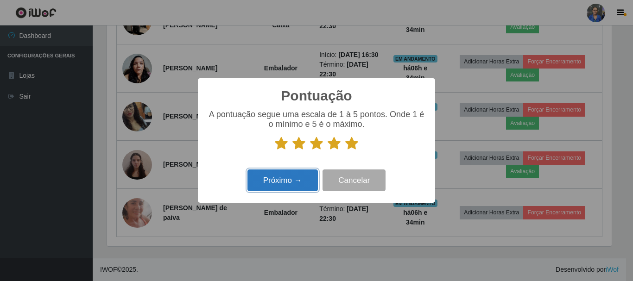
click at [294, 183] on button "Próximo →" at bounding box center [282, 181] width 70 height 22
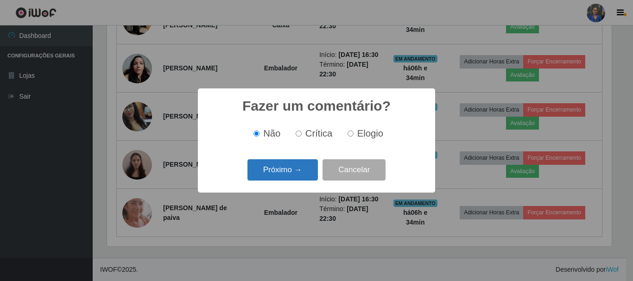
click at [284, 170] on button "Próximo →" at bounding box center [282, 170] width 70 height 22
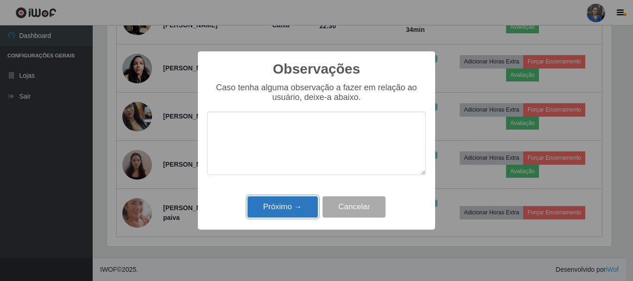
click at [278, 205] on button "Próximo →" at bounding box center [282, 207] width 70 height 22
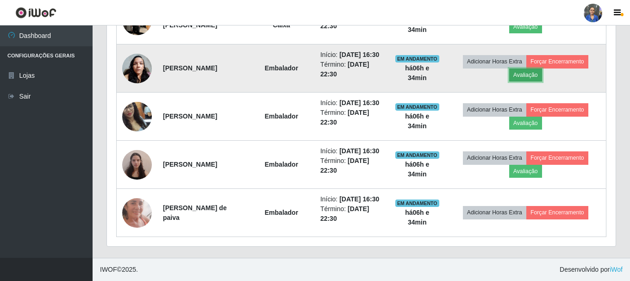
click at [542, 82] on button "Avaliação" at bounding box center [526, 75] width 33 height 13
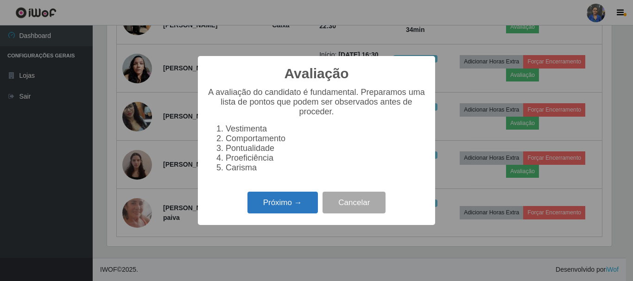
click at [264, 210] on button "Próximo →" at bounding box center [282, 203] width 70 height 22
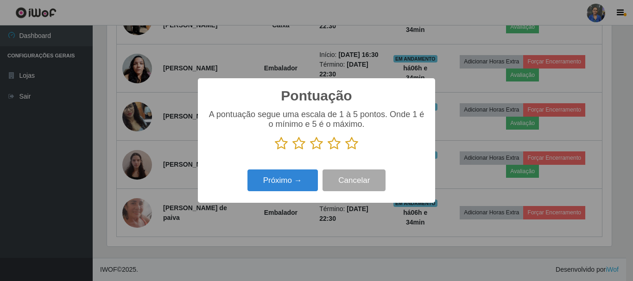
click at [348, 145] on icon at bounding box center [351, 144] width 13 height 14
click at [345, 151] on input "radio" at bounding box center [345, 151] width 0 height 0
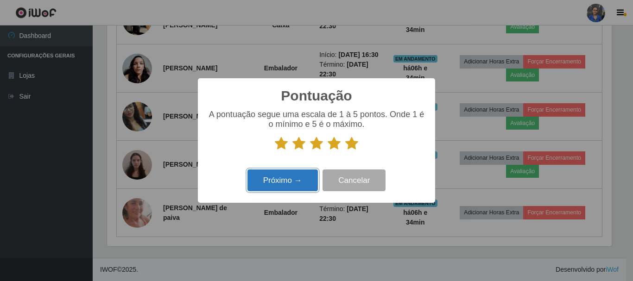
click at [281, 182] on button "Próximo →" at bounding box center [282, 181] width 70 height 22
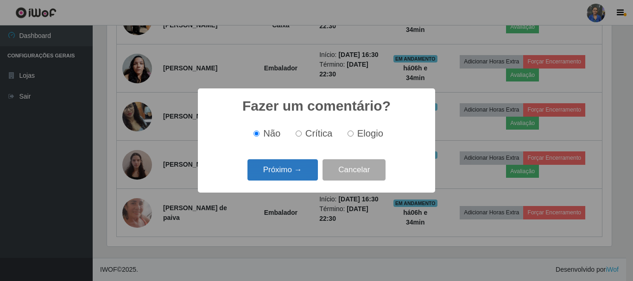
click at [286, 170] on button "Próximo →" at bounding box center [282, 170] width 70 height 22
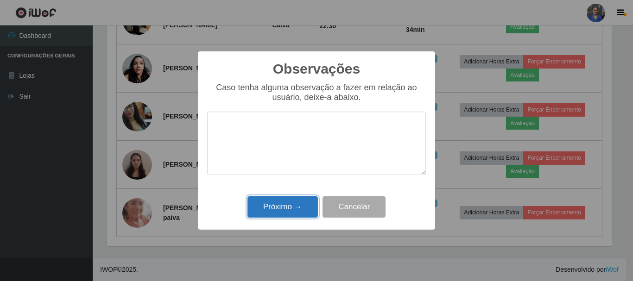
click at [286, 200] on button "Próximo →" at bounding box center [282, 207] width 70 height 22
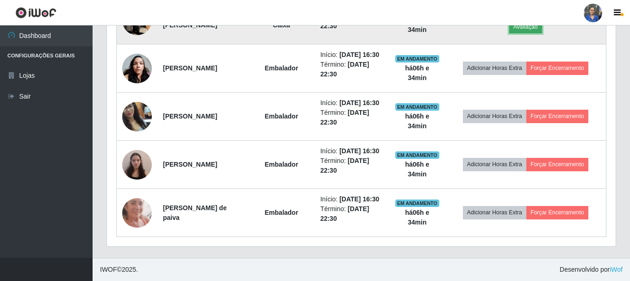
click at [536, 33] on button "Avaliação" at bounding box center [526, 26] width 33 height 13
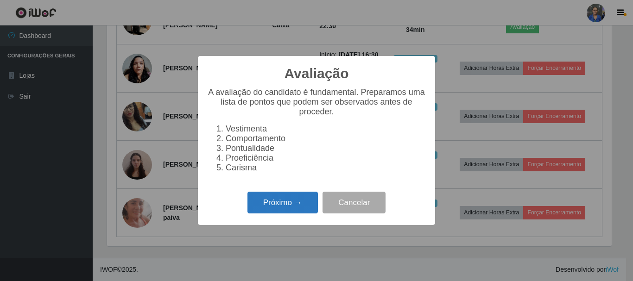
click at [292, 207] on button "Próximo →" at bounding box center [282, 203] width 70 height 22
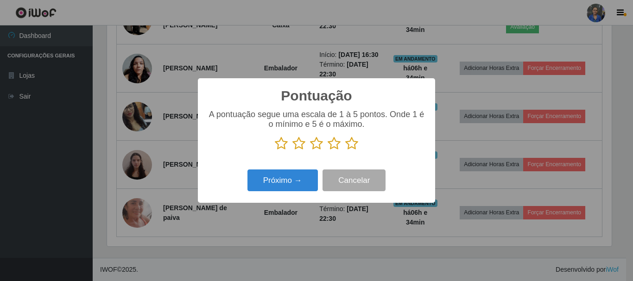
click at [351, 145] on icon at bounding box center [351, 144] width 13 height 14
click at [345, 151] on input "radio" at bounding box center [345, 151] width 0 height 0
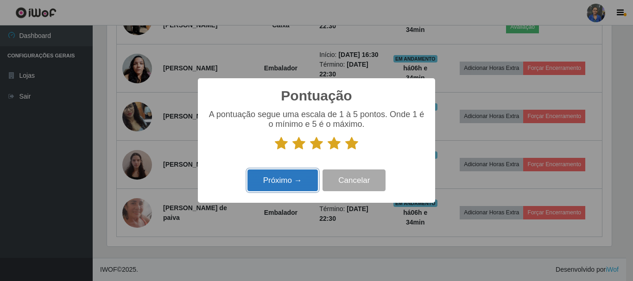
click at [276, 181] on button "Próximo →" at bounding box center [282, 181] width 70 height 22
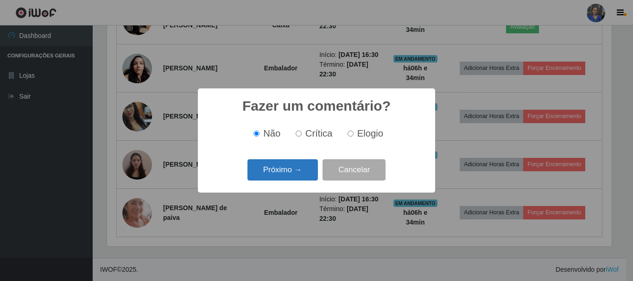
click at [295, 171] on button "Próximo →" at bounding box center [282, 170] width 70 height 22
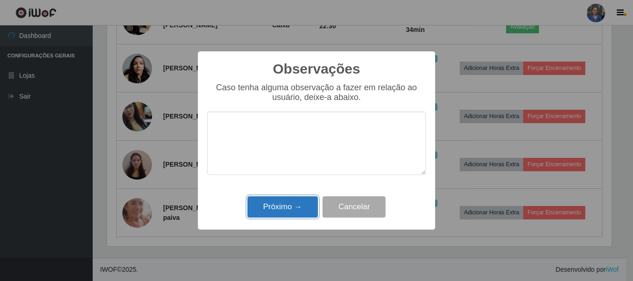
click at [262, 208] on button "Próximo →" at bounding box center [282, 207] width 70 height 22
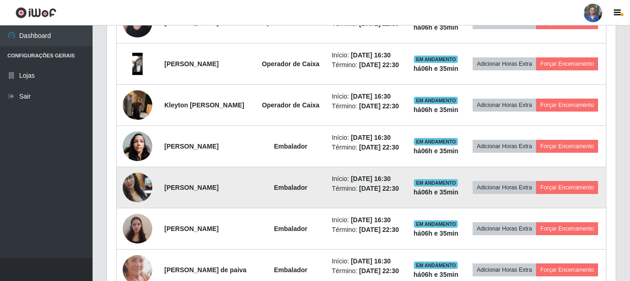
scroll to position [841, 0]
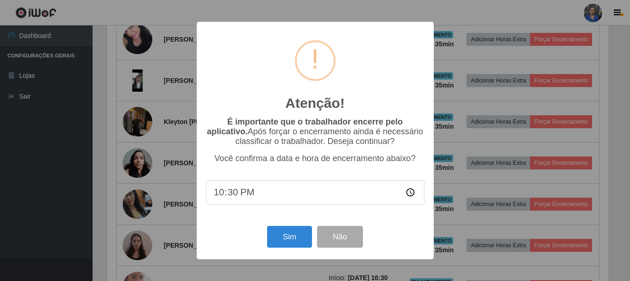
scroll to position [192, 504]
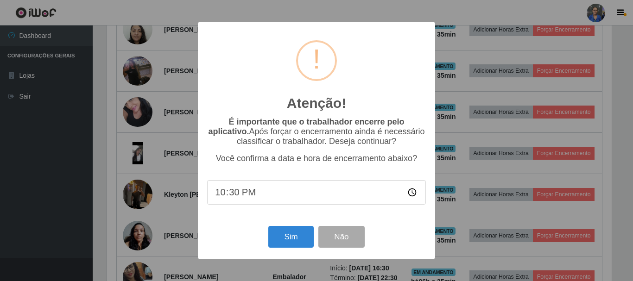
click at [249, 195] on input "22:30" at bounding box center [316, 192] width 219 height 25
type input "22:55"
click at [287, 241] on button "Sim" at bounding box center [290, 237] width 45 height 22
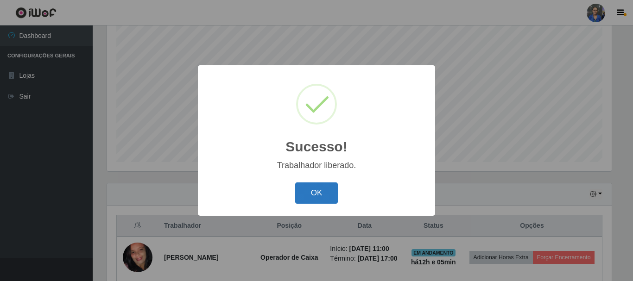
click at [309, 196] on button "OK" at bounding box center [316, 194] width 43 height 22
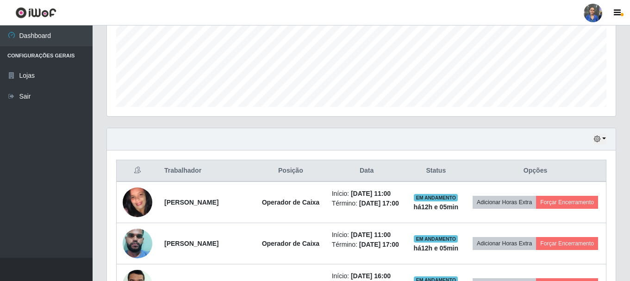
scroll to position [308, 0]
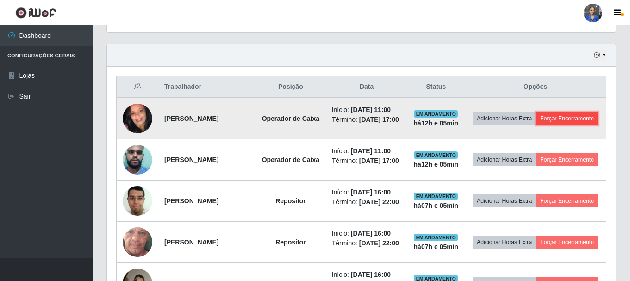
click at [536, 125] on button "Forçar Encerramento" at bounding box center [567, 118] width 62 height 13
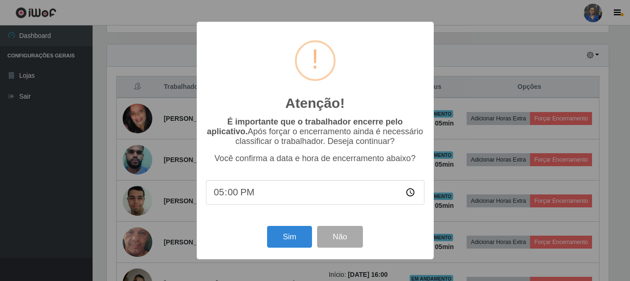
scroll to position [192, 504]
click at [285, 236] on button "Sim" at bounding box center [290, 237] width 45 height 22
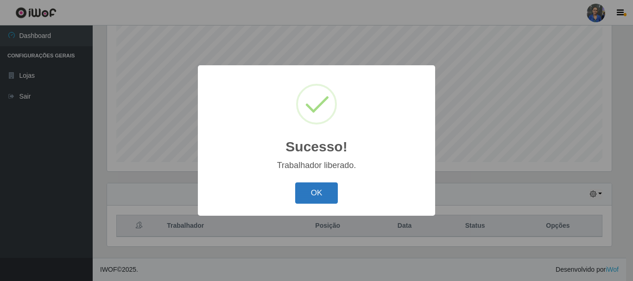
click at [309, 188] on button "OK" at bounding box center [316, 194] width 43 height 22
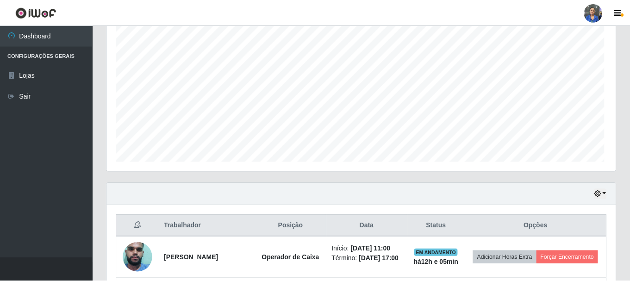
scroll to position [192, 509]
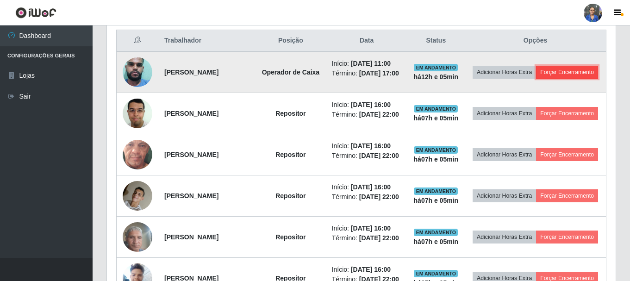
click at [536, 79] on button "Forçar Encerramento" at bounding box center [567, 72] width 62 height 13
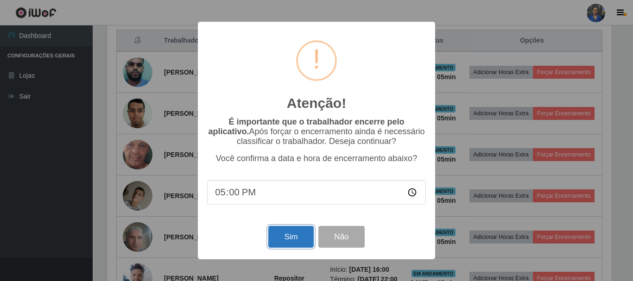
click at [294, 239] on button "Sim" at bounding box center [290, 237] width 45 height 22
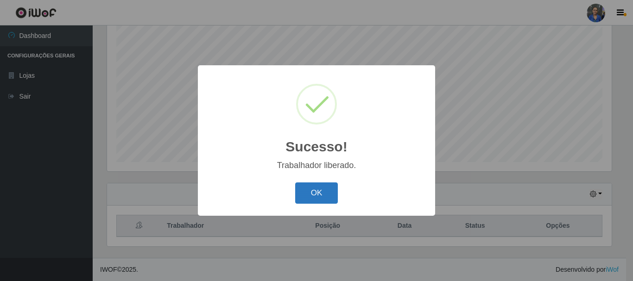
click at [297, 190] on button "OK" at bounding box center [316, 194] width 43 height 22
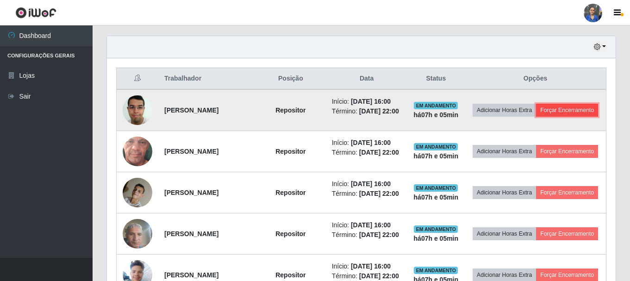
click at [536, 117] on button "Forçar Encerramento" at bounding box center [567, 110] width 62 height 13
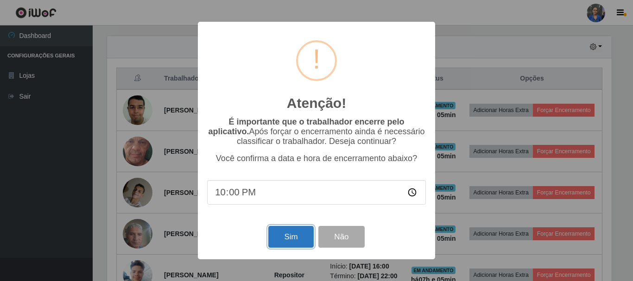
click at [283, 233] on button "Sim" at bounding box center [290, 237] width 45 height 22
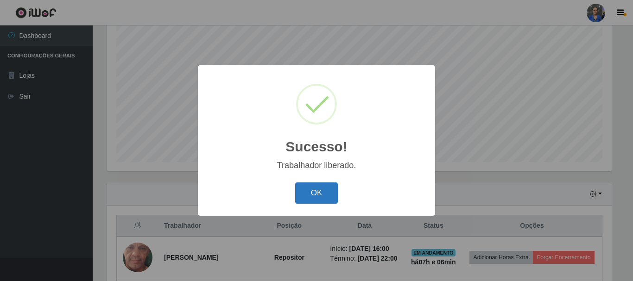
click at [316, 190] on button "OK" at bounding box center [316, 194] width 43 height 22
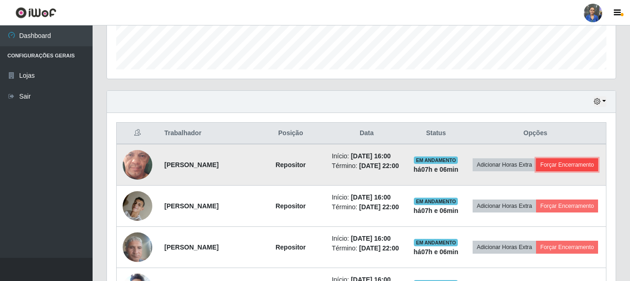
click at [536, 171] on button "Forçar Encerramento" at bounding box center [567, 164] width 62 height 13
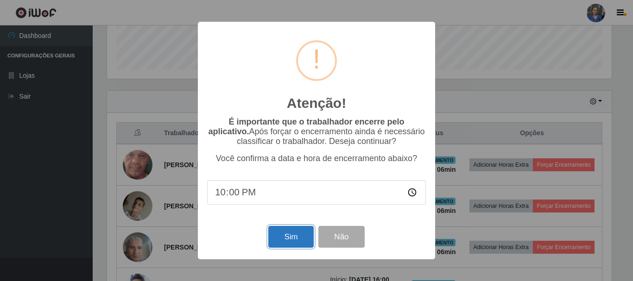
click at [299, 239] on button "Sim" at bounding box center [290, 237] width 45 height 22
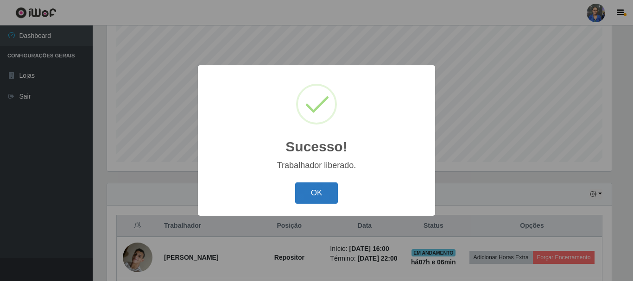
click at [319, 197] on button "OK" at bounding box center [316, 194] width 43 height 22
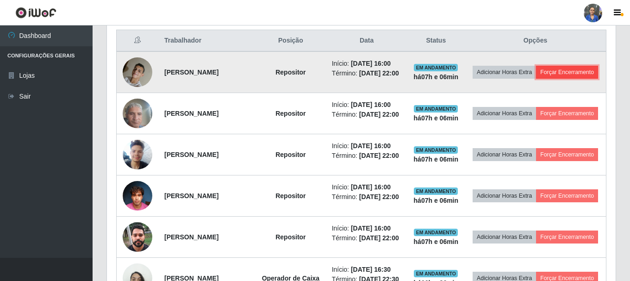
click at [536, 79] on button "Forçar Encerramento" at bounding box center [567, 72] width 62 height 13
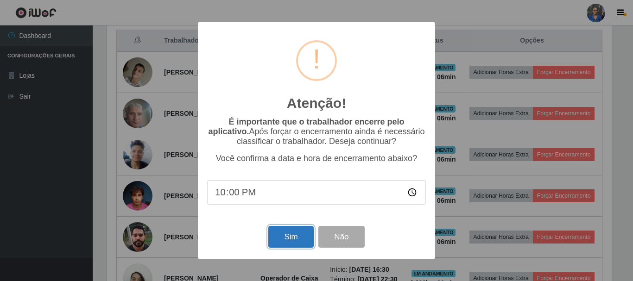
click at [280, 239] on button "Sim" at bounding box center [290, 237] width 45 height 22
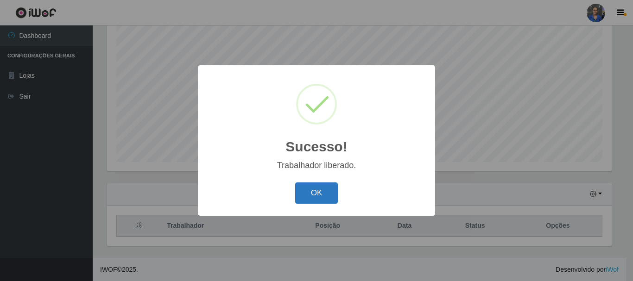
click at [298, 194] on button "OK" at bounding box center [316, 194] width 43 height 22
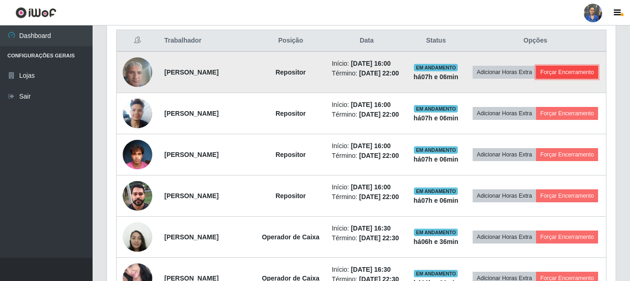
click at [536, 79] on button "Forçar Encerramento" at bounding box center [567, 72] width 62 height 13
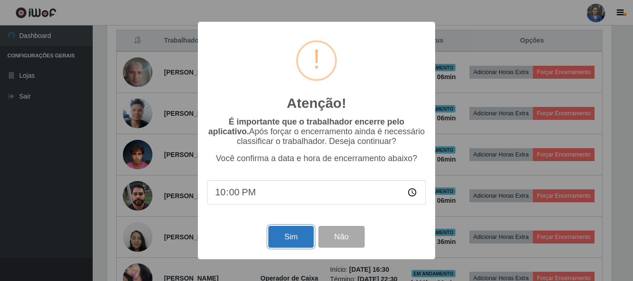
click at [283, 238] on button "Sim" at bounding box center [290, 237] width 45 height 22
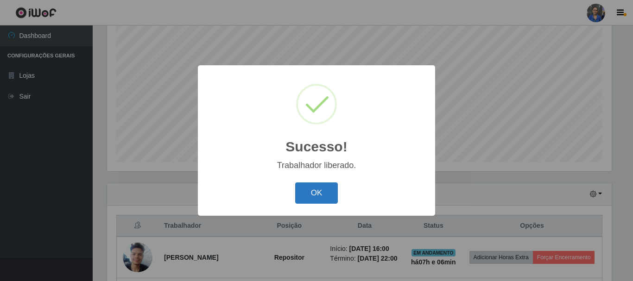
click at [311, 189] on button "OK" at bounding box center [316, 194] width 43 height 22
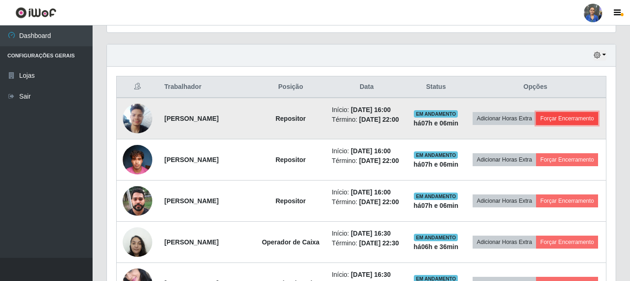
click at [541, 125] on button "Forçar Encerramento" at bounding box center [567, 118] width 62 height 13
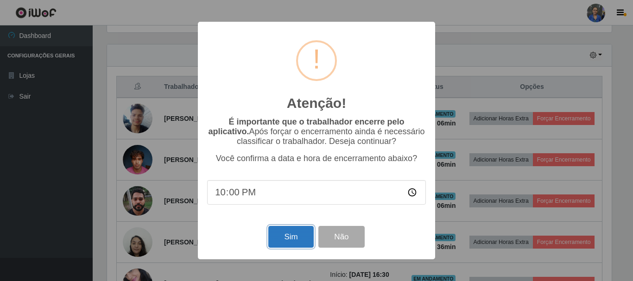
click at [295, 238] on button "Sim" at bounding box center [290, 237] width 45 height 22
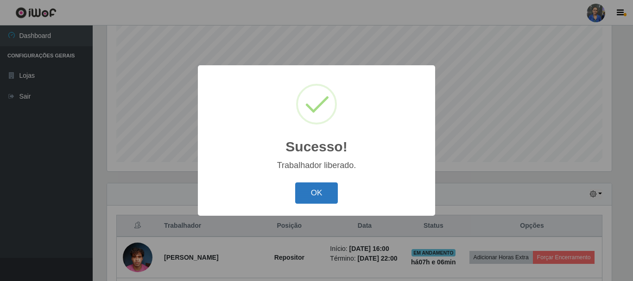
click at [312, 198] on button "OK" at bounding box center [316, 194] width 43 height 22
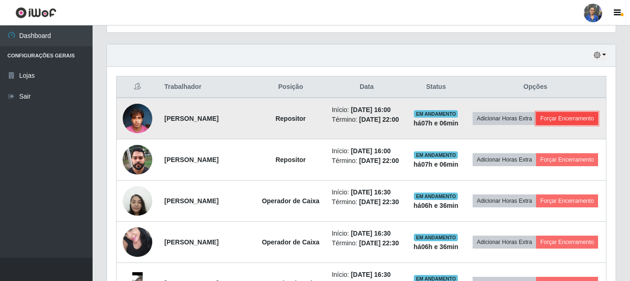
click at [536, 125] on button "Forçar Encerramento" at bounding box center [567, 118] width 62 height 13
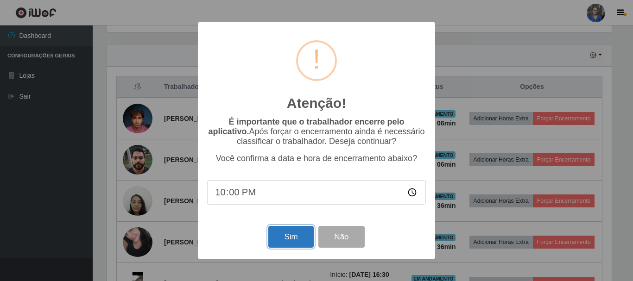
click at [284, 235] on button "Sim" at bounding box center [290, 237] width 45 height 22
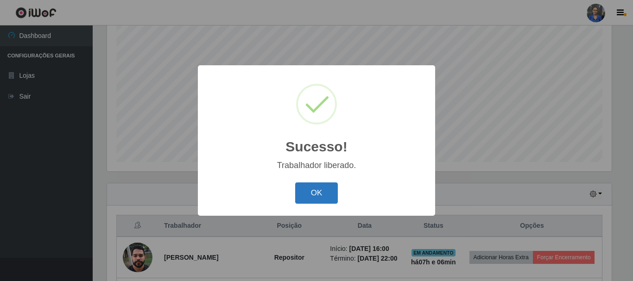
click at [325, 199] on button "OK" at bounding box center [316, 194] width 43 height 22
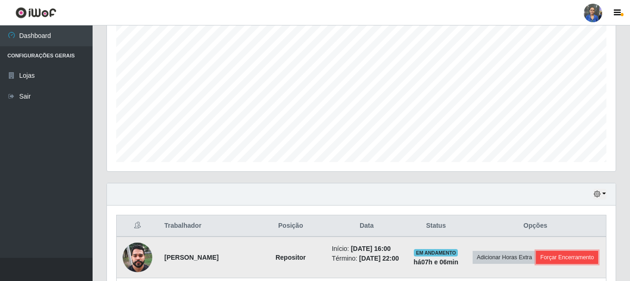
click at [536, 264] on button "Forçar Encerramento" at bounding box center [567, 257] width 62 height 13
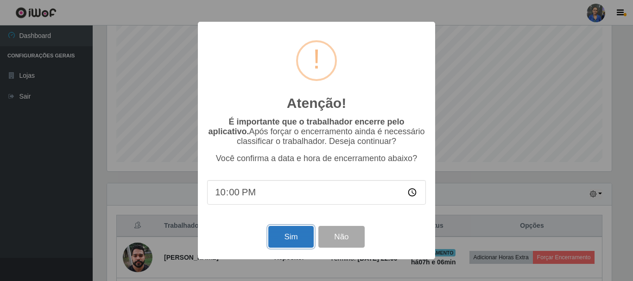
click at [283, 241] on button "Sim" at bounding box center [290, 237] width 45 height 22
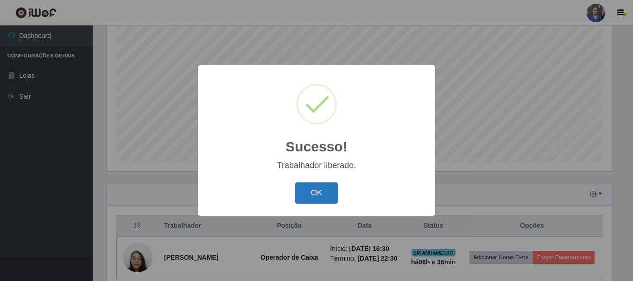
click at [316, 192] on button "OK" at bounding box center [316, 194] width 43 height 22
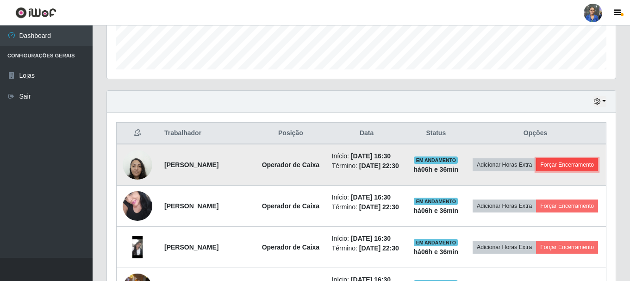
click at [536, 171] on button "Forçar Encerramento" at bounding box center [567, 164] width 62 height 13
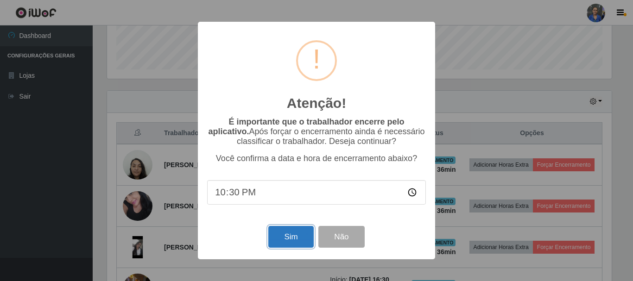
click at [288, 234] on button "Sim" at bounding box center [290, 237] width 45 height 22
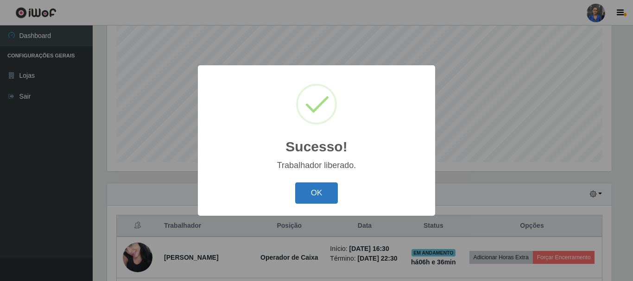
click at [329, 196] on button "OK" at bounding box center [316, 194] width 43 height 22
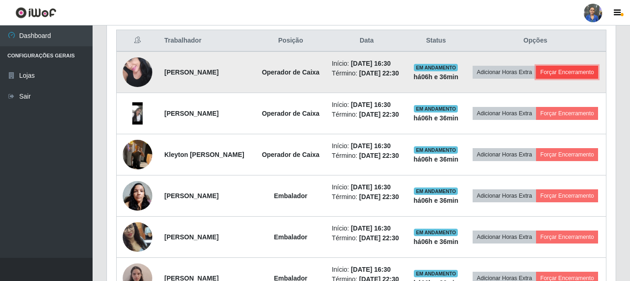
click at [536, 79] on button "Forçar Encerramento" at bounding box center [567, 72] width 62 height 13
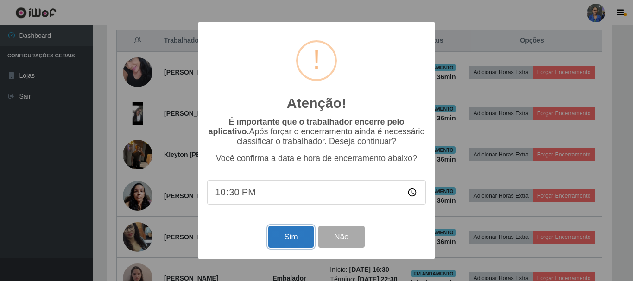
click at [286, 240] on button "Sim" at bounding box center [290, 237] width 45 height 22
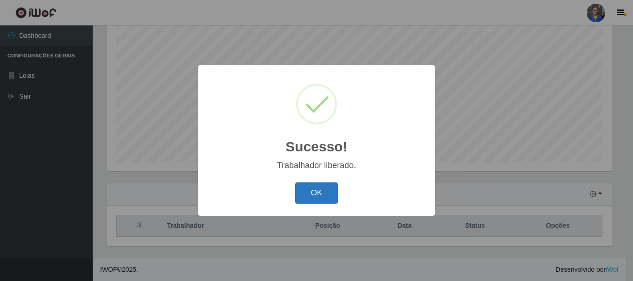
click at [306, 195] on button "OK" at bounding box center [316, 194] width 43 height 22
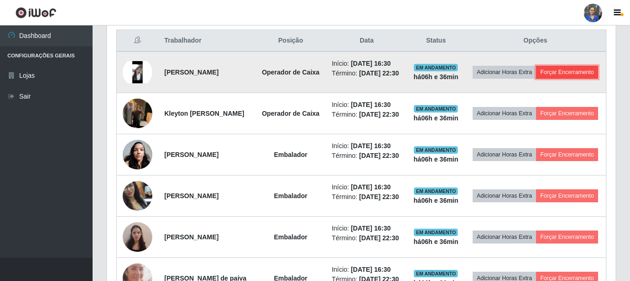
click at [536, 77] on button "Forçar Encerramento" at bounding box center [567, 72] width 62 height 13
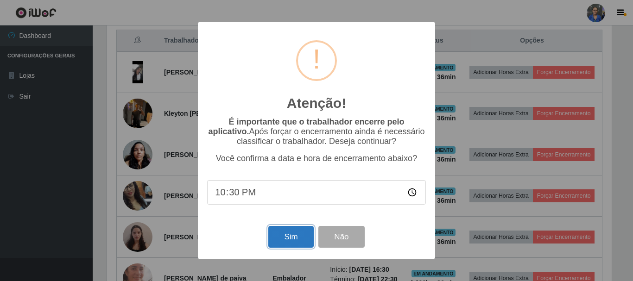
click at [281, 235] on button "Sim" at bounding box center [290, 237] width 45 height 22
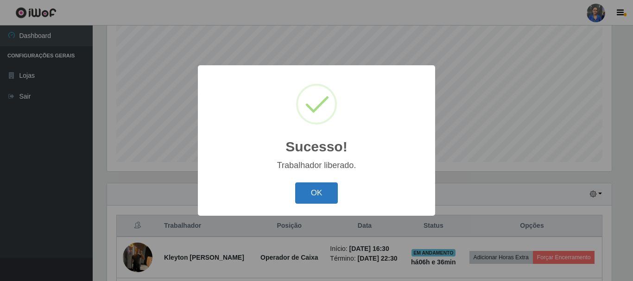
click at [320, 190] on button "OK" at bounding box center [316, 194] width 43 height 22
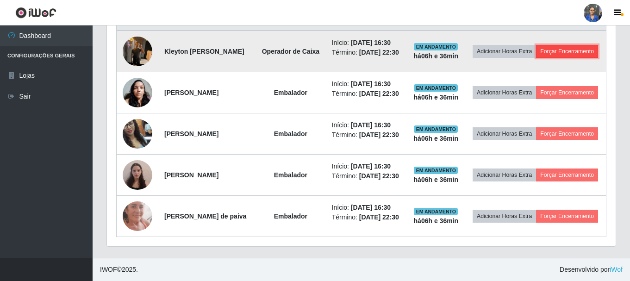
click at [555, 45] on button "Forçar Encerramento" at bounding box center [567, 51] width 62 height 13
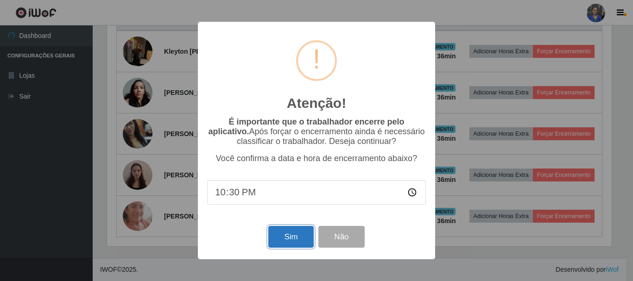
click at [296, 237] on button "Sim" at bounding box center [290, 237] width 45 height 22
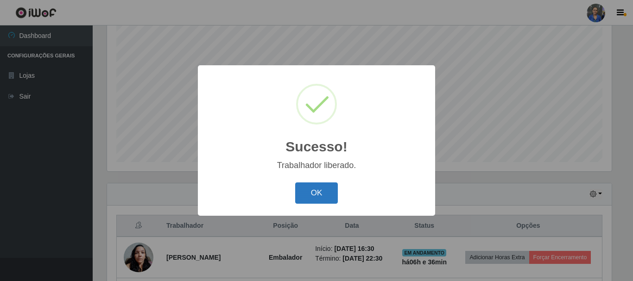
click at [309, 189] on button "OK" at bounding box center [316, 194] width 43 height 22
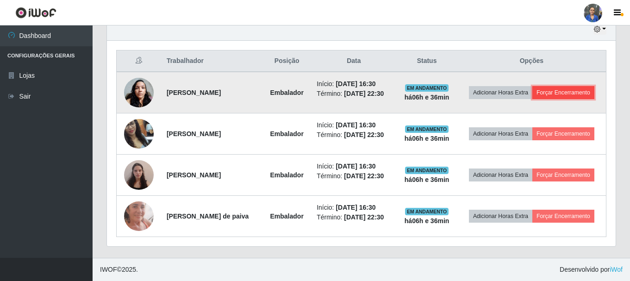
click at [556, 89] on button "Forçar Encerramento" at bounding box center [564, 92] width 62 height 13
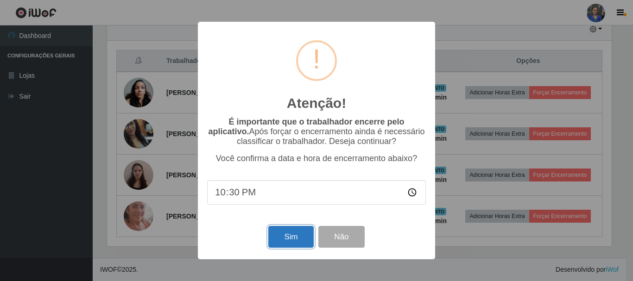
click at [290, 246] on button "Sim" at bounding box center [290, 237] width 45 height 22
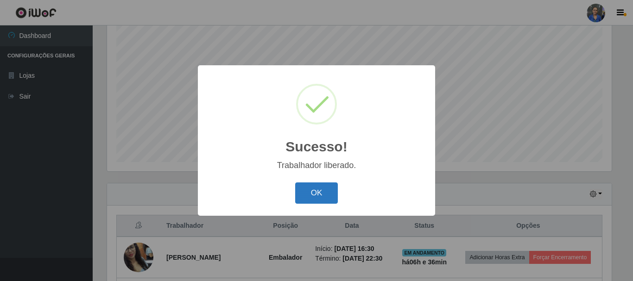
click at [304, 189] on button "OK" at bounding box center [316, 194] width 43 height 22
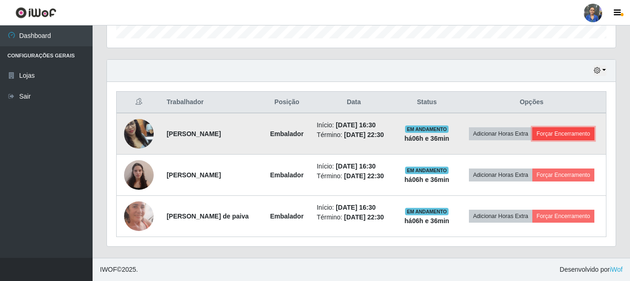
click at [590, 135] on button "Forçar Encerramento" at bounding box center [564, 133] width 62 height 13
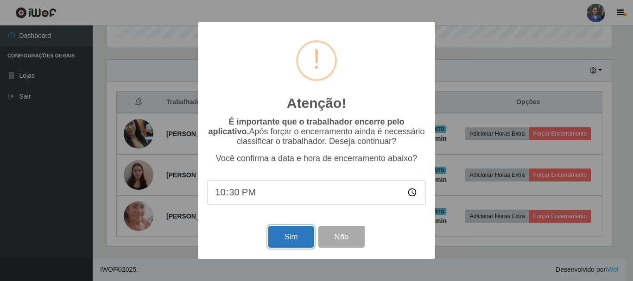
click at [291, 239] on button "Sim" at bounding box center [290, 237] width 45 height 22
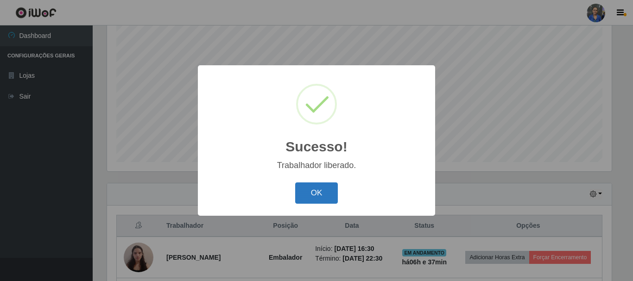
click at [318, 191] on button "OK" at bounding box center [316, 194] width 43 height 22
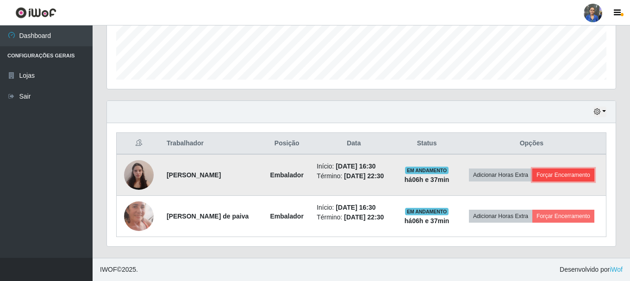
click at [570, 177] on button "Forçar Encerramento" at bounding box center [564, 175] width 62 height 13
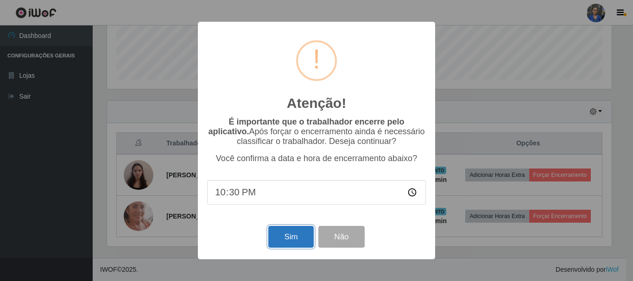
click at [277, 233] on button "Sim" at bounding box center [290, 237] width 45 height 22
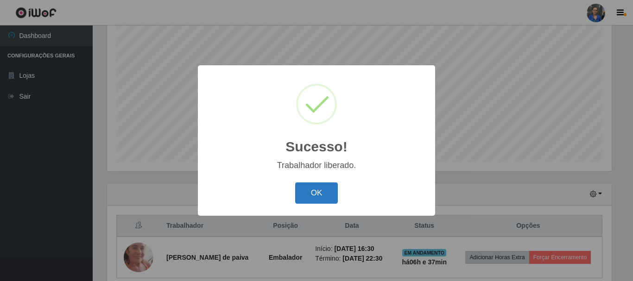
click at [330, 190] on button "OK" at bounding box center [316, 194] width 43 height 22
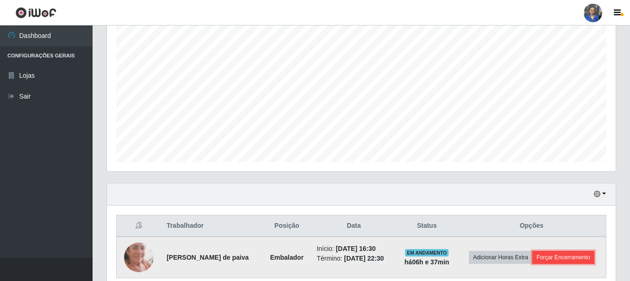
click at [554, 259] on button "Forçar Encerramento" at bounding box center [564, 257] width 62 height 13
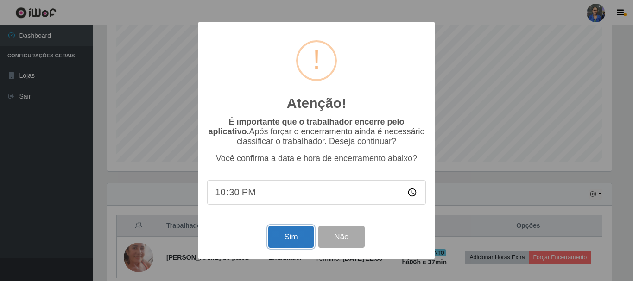
click at [283, 240] on button "Sim" at bounding box center [290, 237] width 45 height 22
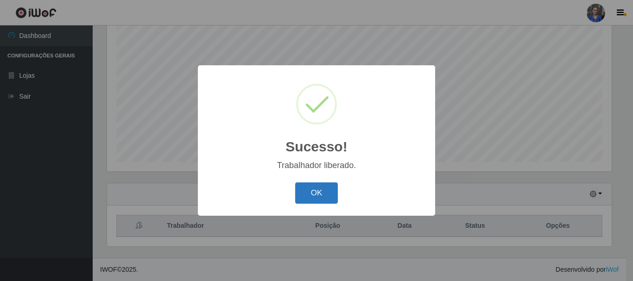
click at [321, 186] on button "OK" at bounding box center [316, 194] width 43 height 22
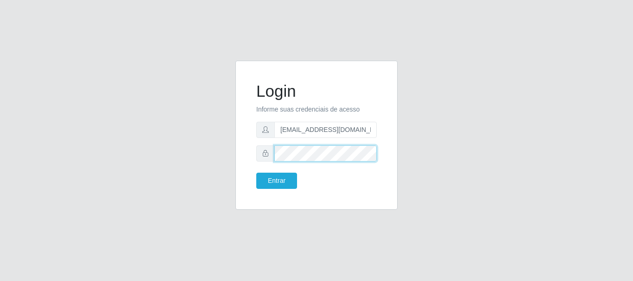
click at [256, 173] on button "Entrar" at bounding box center [276, 181] width 41 height 16
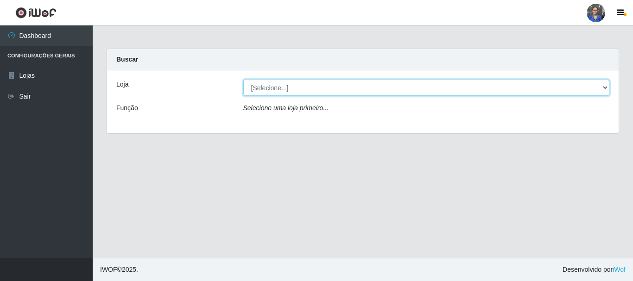
click at [600, 89] on select "[Selecione...] SuperFácil Atacado - Rodoviária" at bounding box center [426, 88] width 366 height 16
select select "400"
click at [243, 80] on select "[Selecione...] SuperFácil Atacado - Rodoviária" at bounding box center [426, 88] width 366 height 16
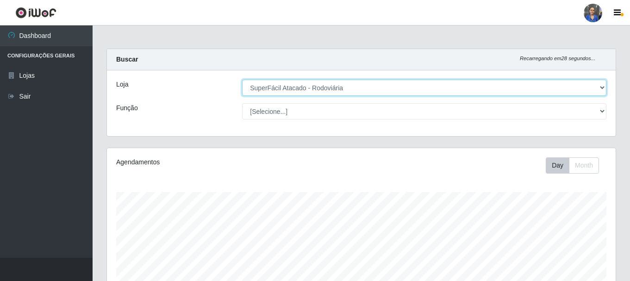
scroll to position [192, 509]
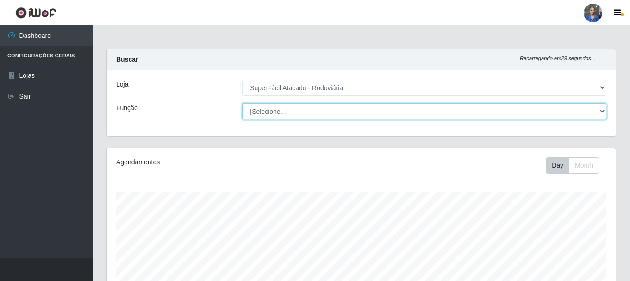
click at [601, 113] on select "[Selecione...] Balconista de Padaria Balconista de Padaria + Balconista de Pada…" at bounding box center [424, 111] width 365 height 16
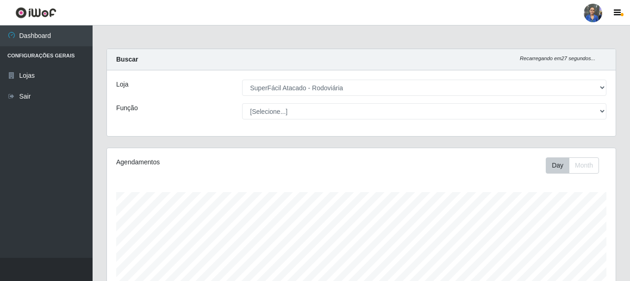
click at [625, 55] on div "Carregando... Buscar Recarregando em 27 segundos... Loja [Selecione...] SuperFá…" at bounding box center [362, 238] width 538 height 378
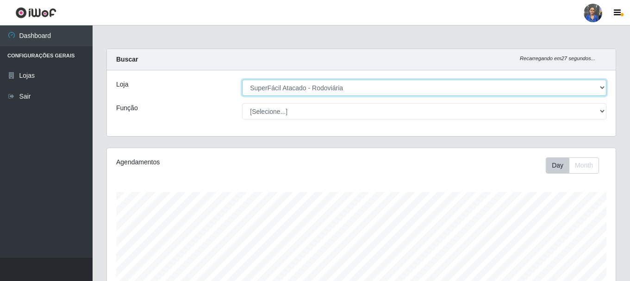
click at [605, 83] on select "[Selecione...] SuperFácil Atacado - Rodoviária" at bounding box center [424, 88] width 365 height 16
click at [242, 80] on select "[Selecione...] SuperFácil Atacado - Rodoviária" at bounding box center [424, 88] width 365 height 16
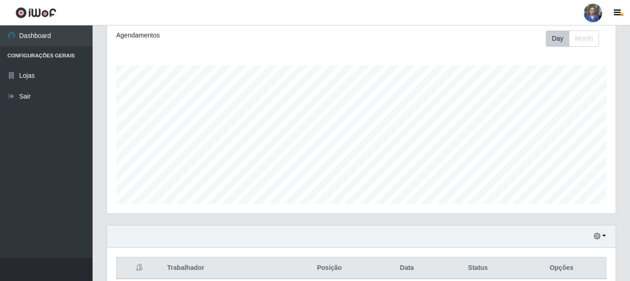
scroll to position [169, 0]
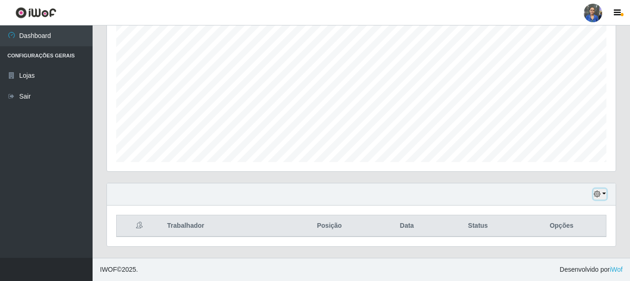
click at [605, 194] on button "button" at bounding box center [600, 194] width 13 height 11
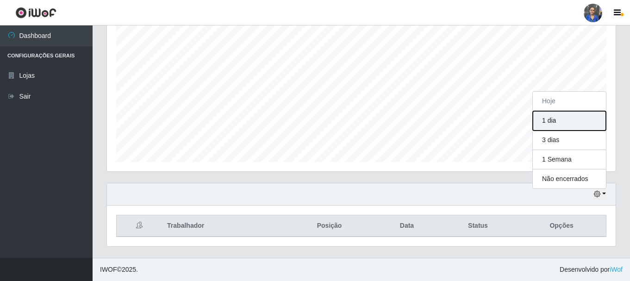
click at [584, 120] on button "1 dia" at bounding box center [569, 120] width 73 height 19
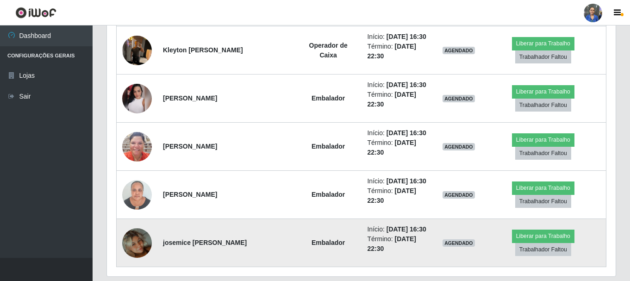
scroll to position [797, 0]
